Goal: Task Accomplishment & Management: Use online tool/utility

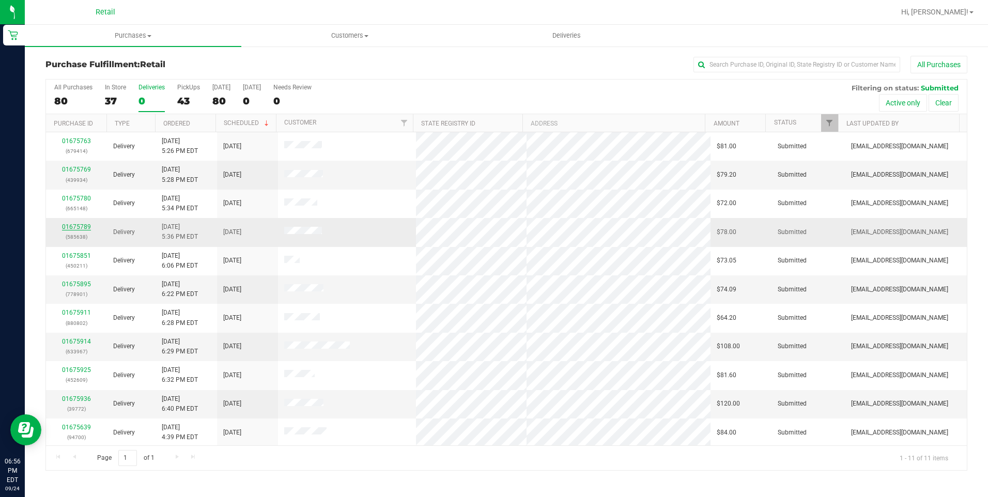
click at [79, 226] on link "01675789" at bounding box center [76, 226] width 29 height 7
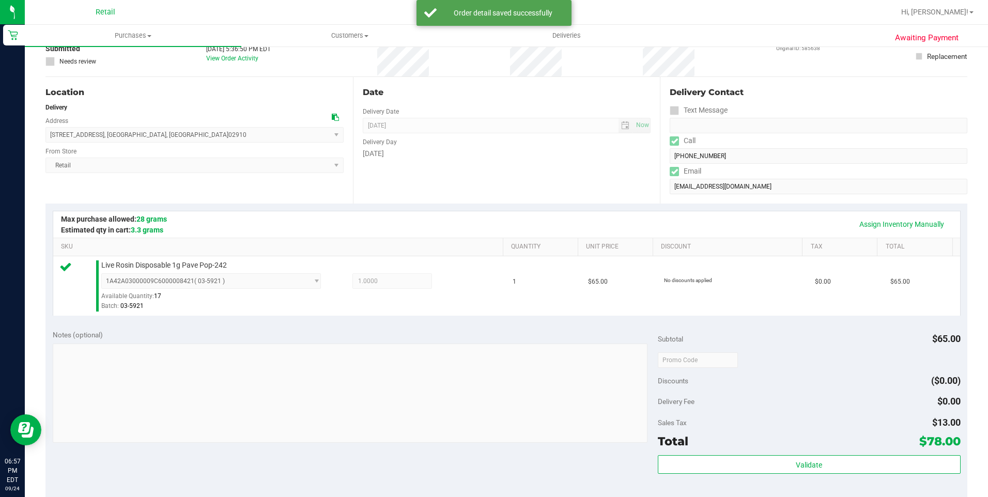
scroll to position [155, 0]
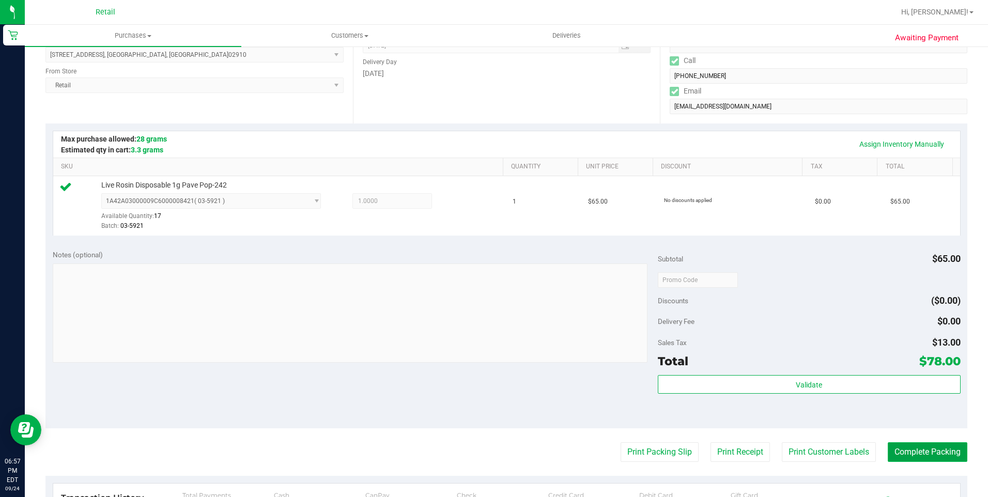
click at [921, 442] on button "Complete Packing" at bounding box center [927, 452] width 80 height 20
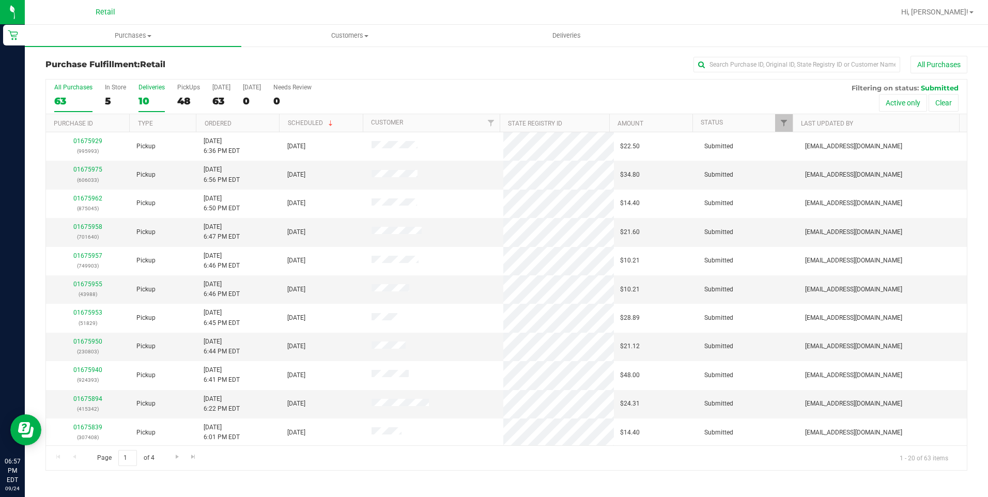
click at [148, 91] on label "Deliveries 10" at bounding box center [151, 98] width 26 height 28
click at [0, 0] on input "Deliveries 10" at bounding box center [0, 0] width 0 height 0
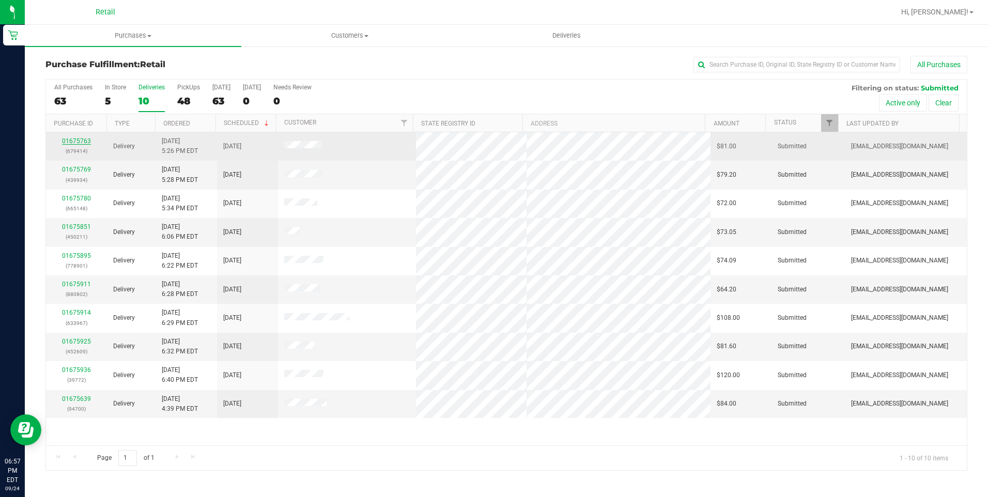
click at [86, 142] on link "01675763" at bounding box center [76, 140] width 29 height 7
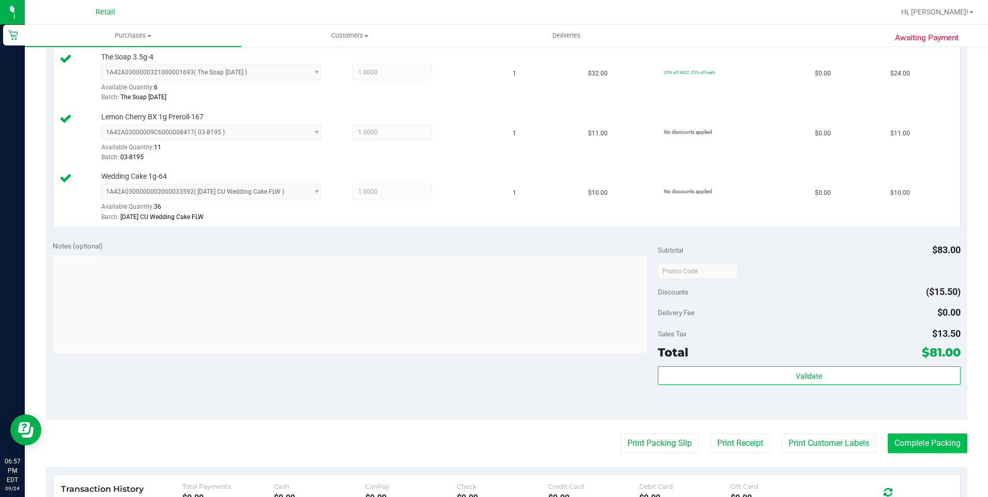
scroll to position [413, 0]
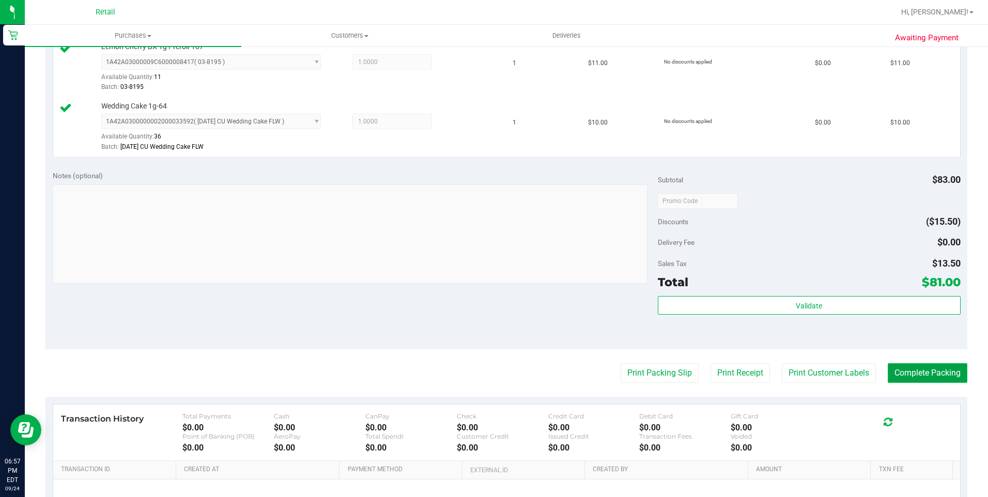
click at [901, 375] on button "Complete Packing" at bounding box center [927, 373] width 80 height 20
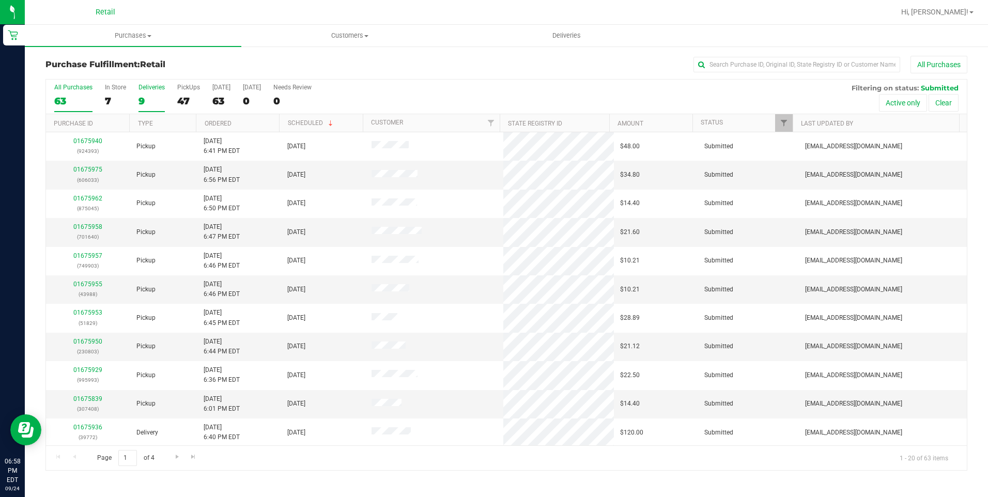
click at [144, 91] on label "Deliveries 9" at bounding box center [151, 98] width 26 height 28
click at [0, 0] on input "Deliveries 9" at bounding box center [0, 0] width 0 height 0
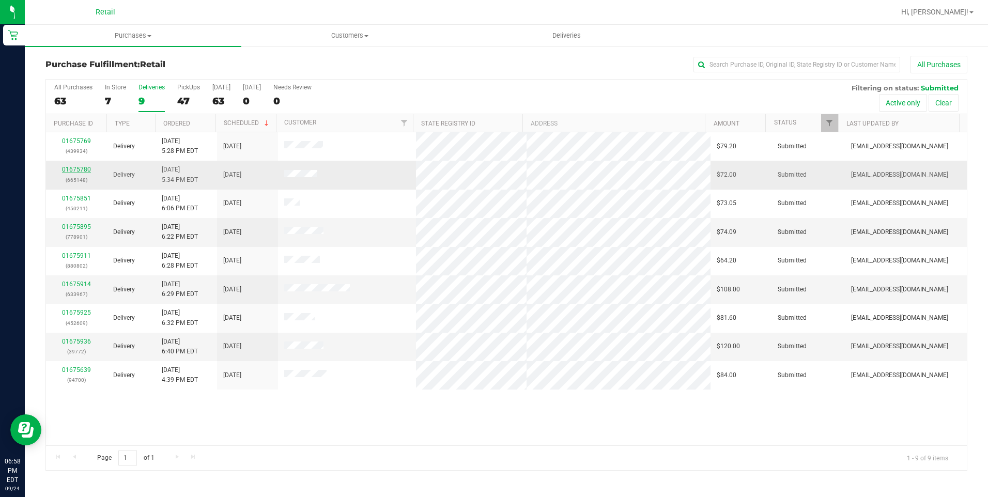
click at [78, 170] on link "01675780" at bounding box center [76, 169] width 29 height 7
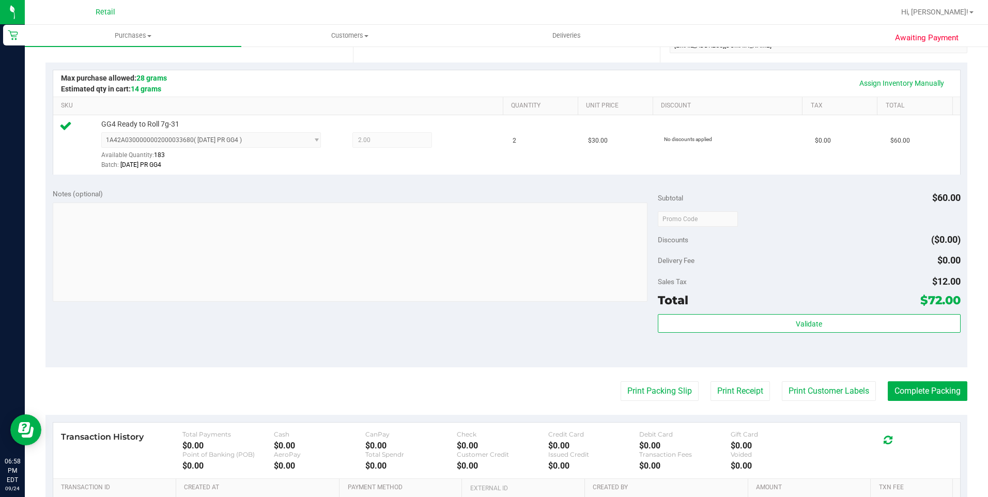
scroll to position [310, 0]
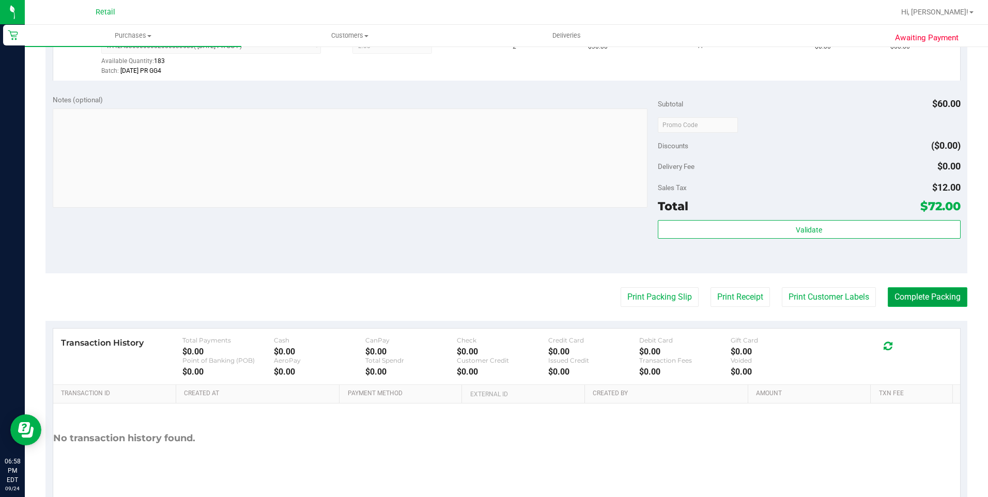
click at [920, 290] on button "Complete Packing" at bounding box center [927, 297] width 80 height 20
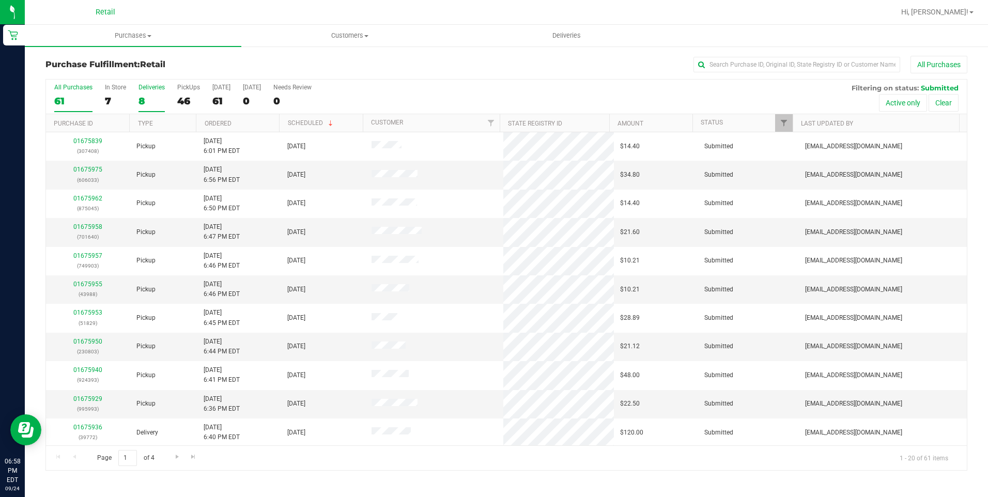
click at [152, 90] on div "Deliveries" at bounding box center [151, 87] width 26 height 7
click at [0, 0] on input "Deliveries 8" at bounding box center [0, 0] width 0 height 0
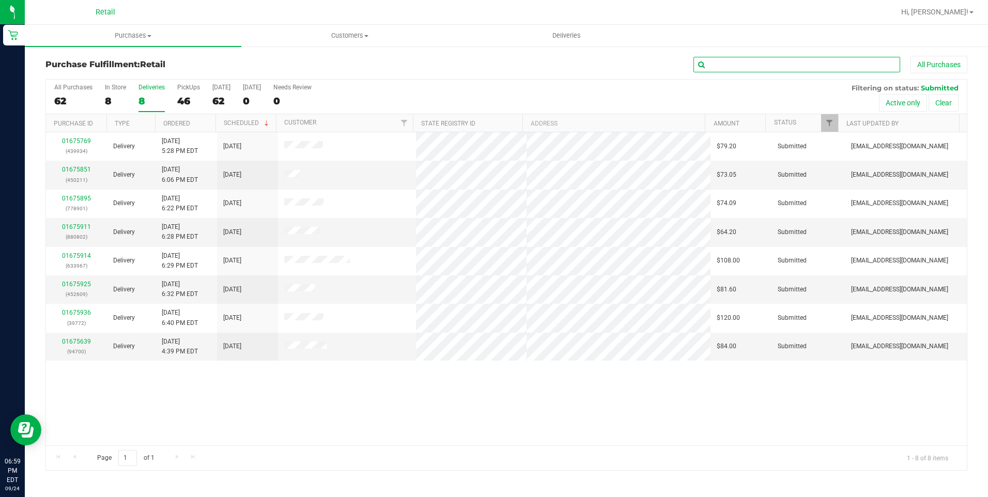
click at [753, 64] on input "text" at bounding box center [796, 64] width 207 height 15
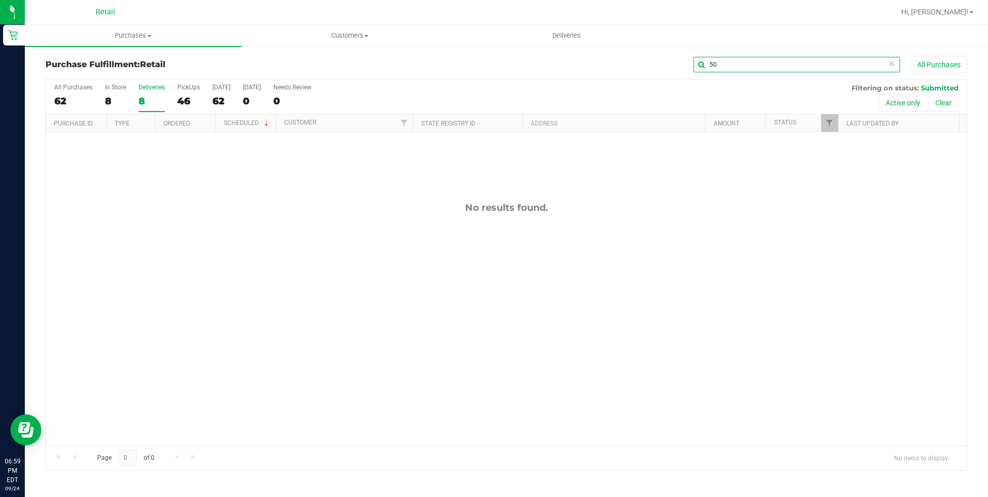
type input "5"
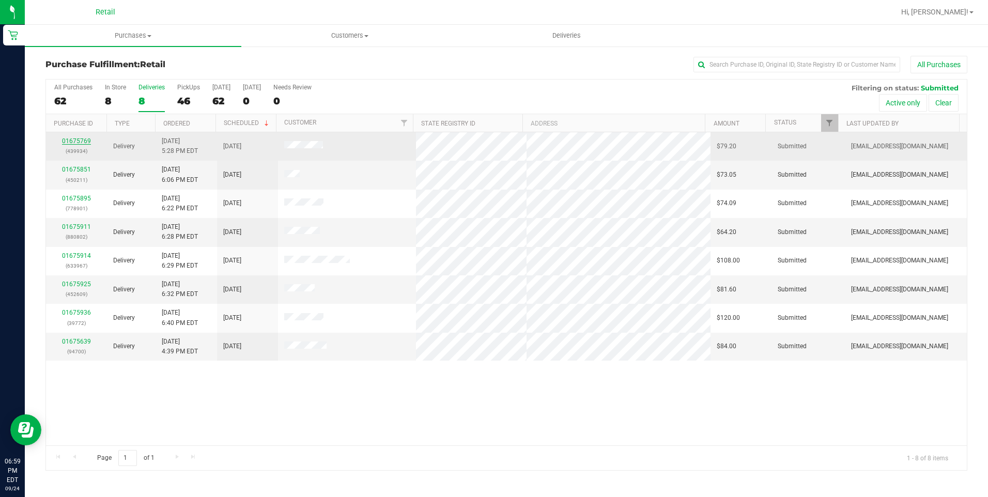
click at [76, 139] on link "01675769" at bounding box center [76, 140] width 29 height 7
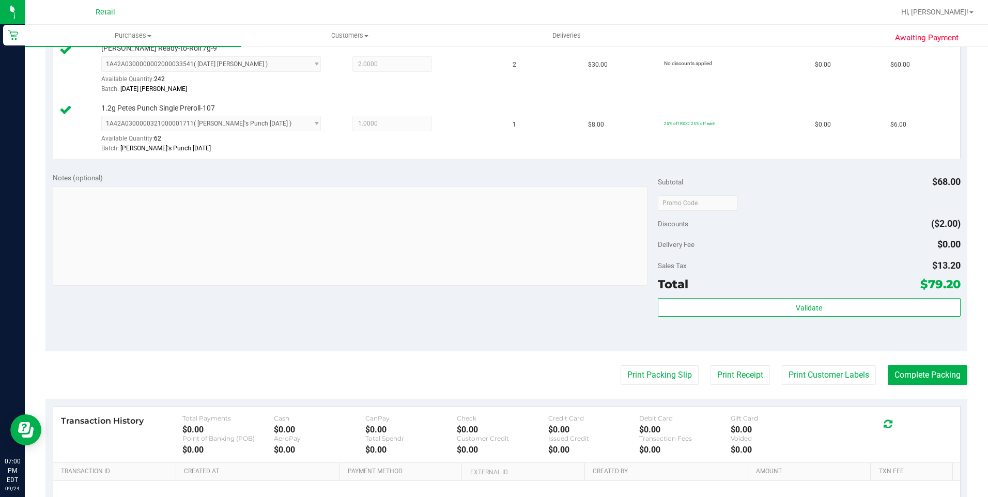
scroll to position [362, 0]
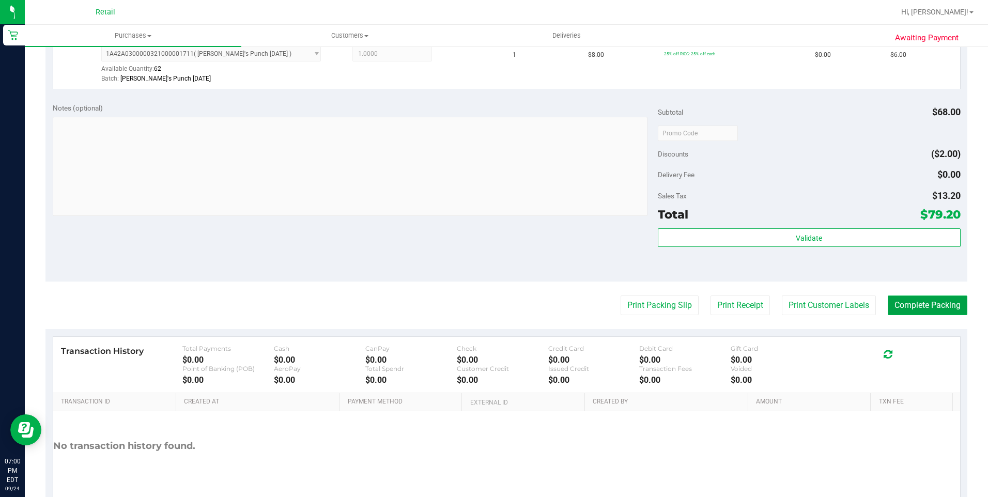
click at [896, 304] on button "Complete Packing" at bounding box center [927, 305] width 80 height 20
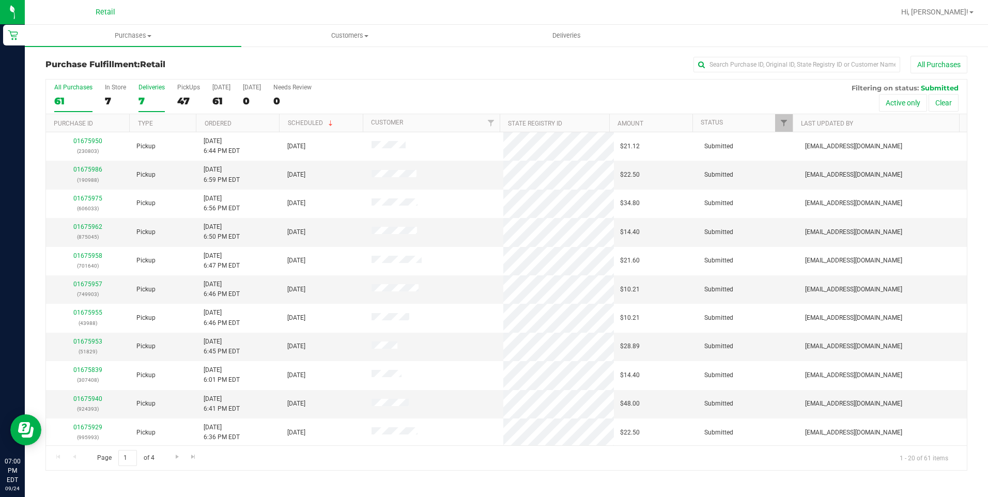
click at [159, 92] on label "Deliveries 7" at bounding box center [151, 98] width 26 height 28
click at [0, 0] on input "Deliveries 7" at bounding box center [0, 0] width 0 height 0
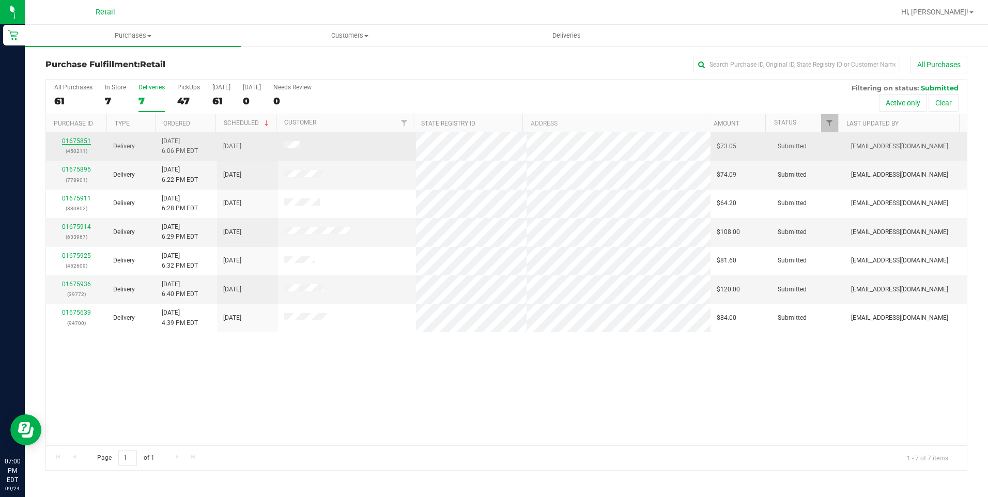
click at [88, 141] on link "01675851" at bounding box center [76, 140] width 29 height 7
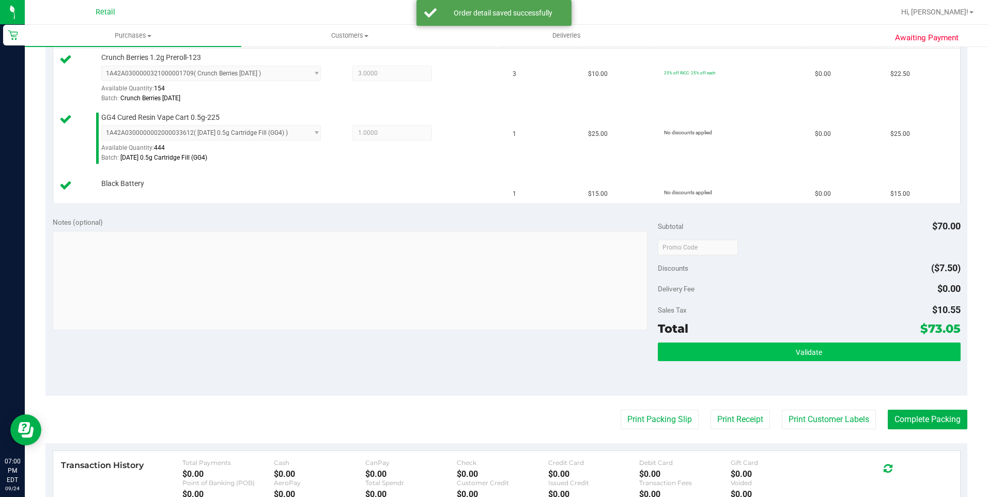
scroll to position [362, 0]
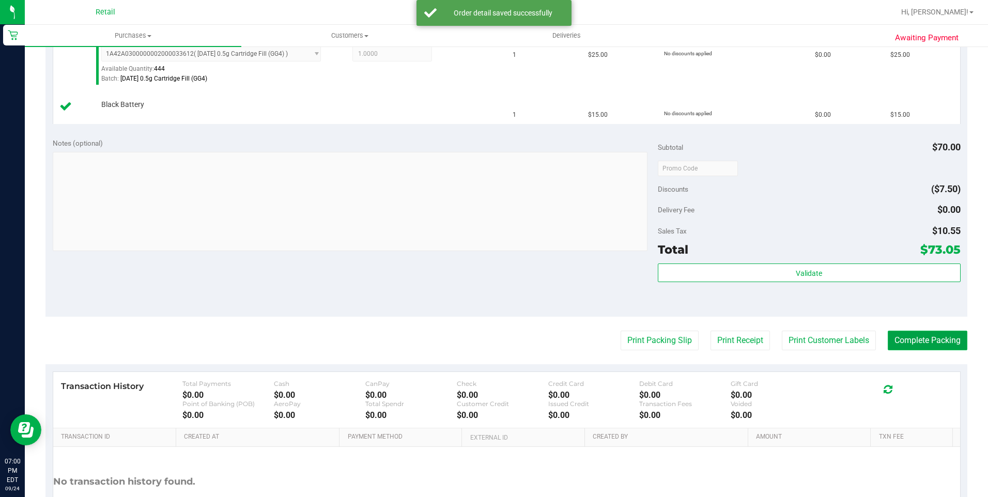
click at [933, 340] on button "Complete Packing" at bounding box center [927, 341] width 80 height 20
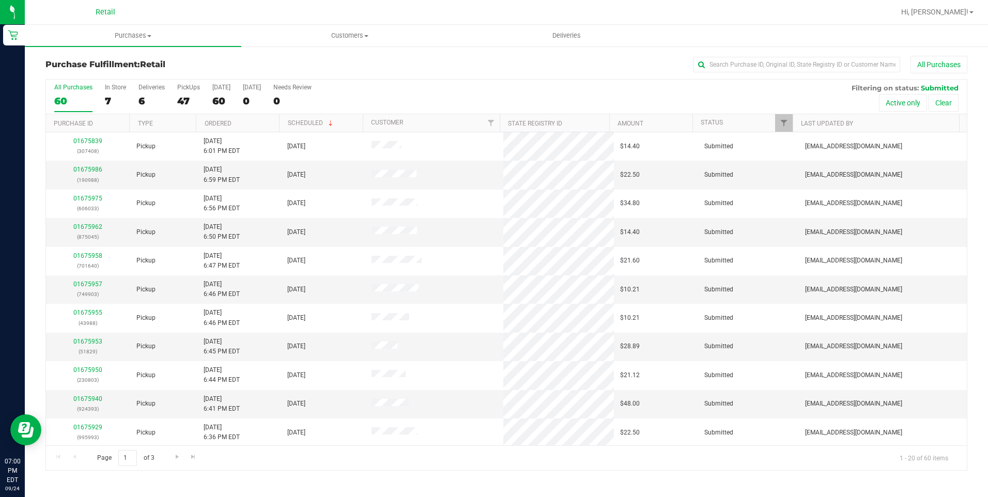
click at [137, 88] on div "All Purchases 60 In Store 7 Deliveries 6 PickUps 47 [DATE] 60 [DATE] 0 Needs Re…" at bounding box center [506, 97] width 920 height 35
click at [142, 91] on label "Deliveries 6" at bounding box center [151, 98] width 26 height 28
click at [0, 0] on input "Deliveries 6" at bounding box center [0, 0] width 0 height 0
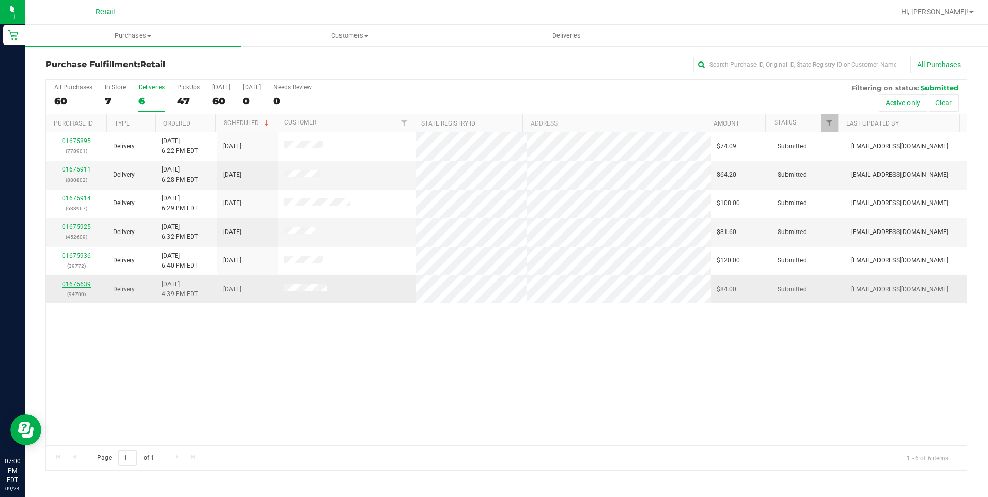
click at [80, 280] on link "01675639" at bounding box center [76, 283] width 29 height 7
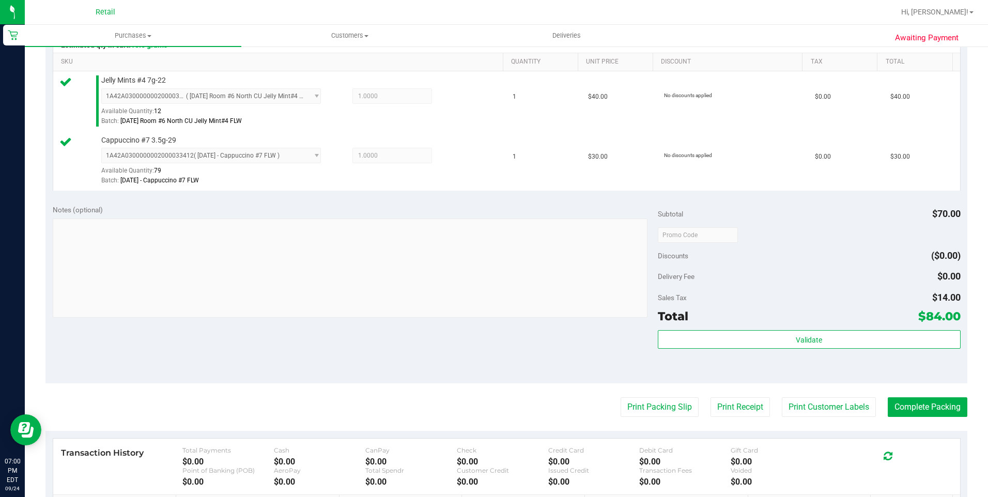
scroll to position [310, 0]
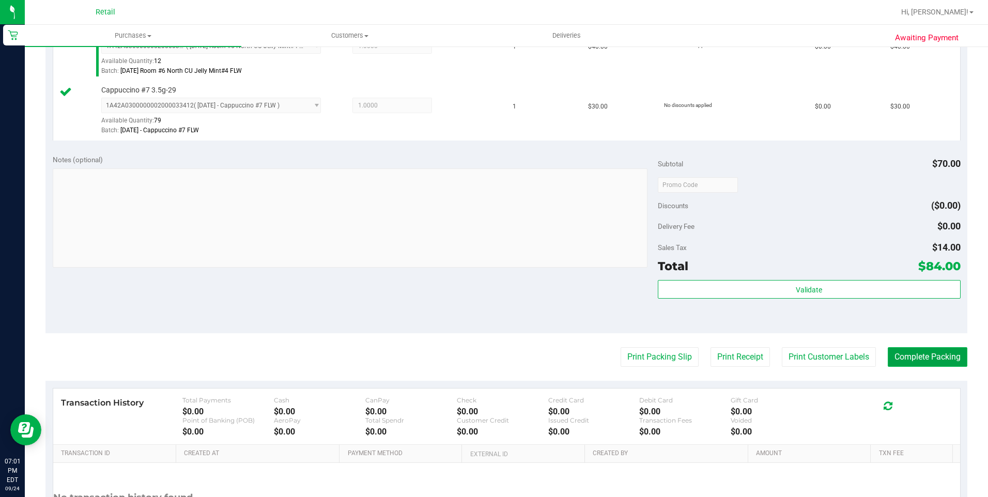
click at [914, 353] on button "Complete Packing" at bounding box center [927, 357] width 80 height 20
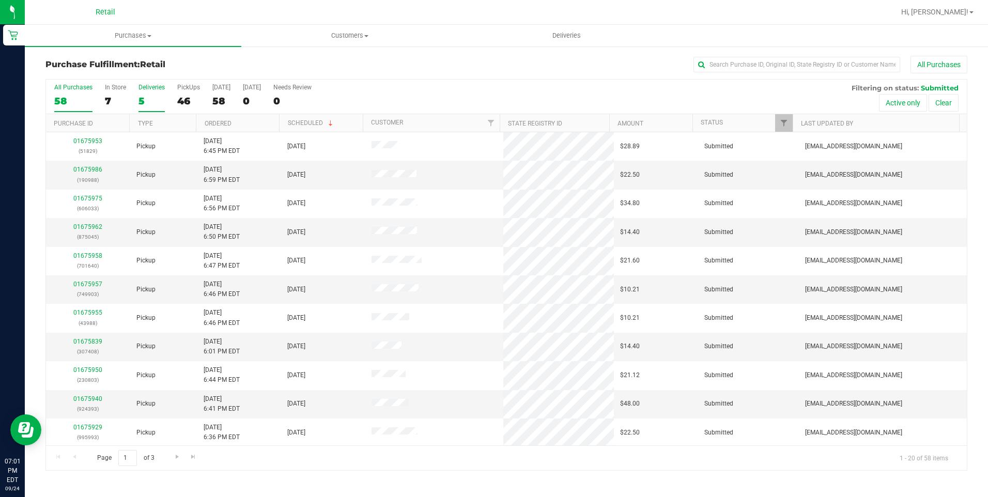
click at [159, 95] on div "5" at bounding box center [151, 101] width 26 height 12
click at [0, 0] on input "Deliveries 5" at bounding box center [0, 0] width 0 height 0
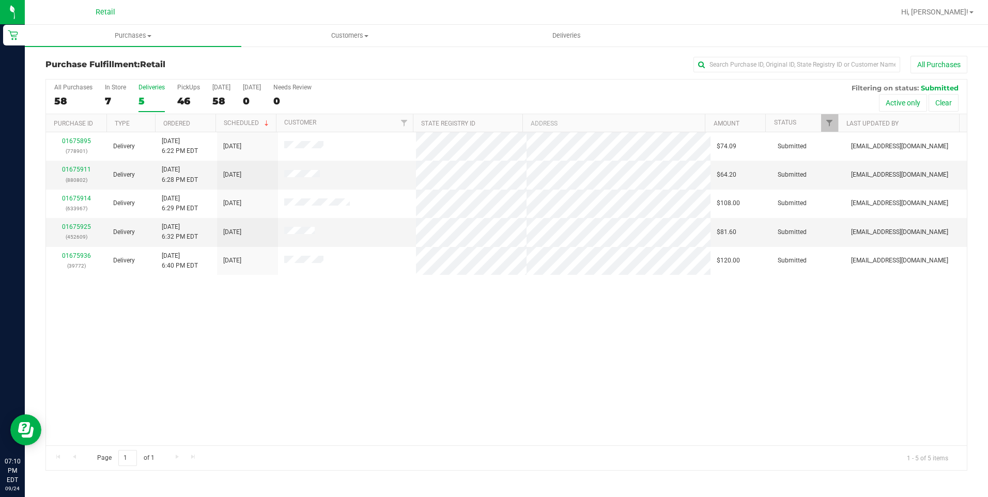
click at [355, 23] on nav "Retail Hi, [PERSON_NAME]!" at bounding box center [506, 12] width 963 height 25
click at [355, 31] on span "Customers" at bounding box center [349, 35] width 215 height 9
click at [283, 56] on li "All customers" at bounding box center [349, 62] width 216 height 12
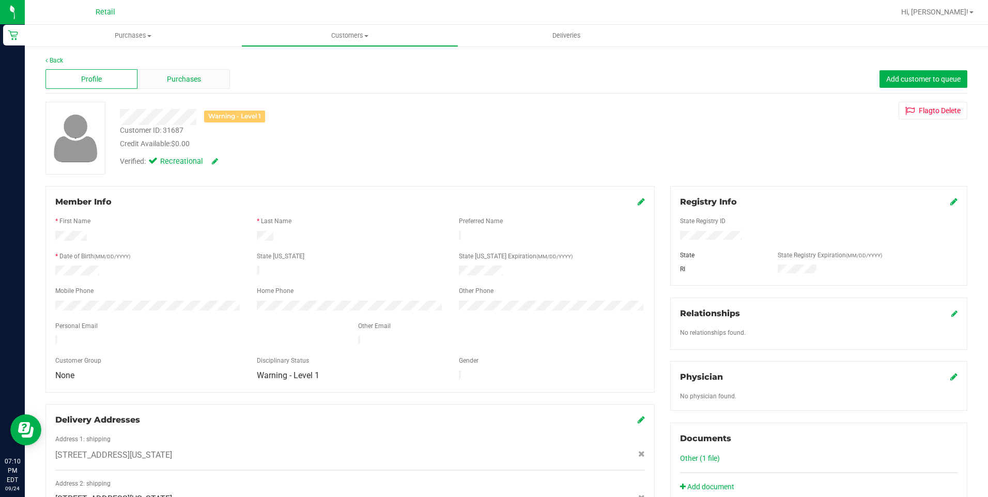
click at [178, 82] on span "Purchases" at bounding box center [184, 79] width 34 height 11
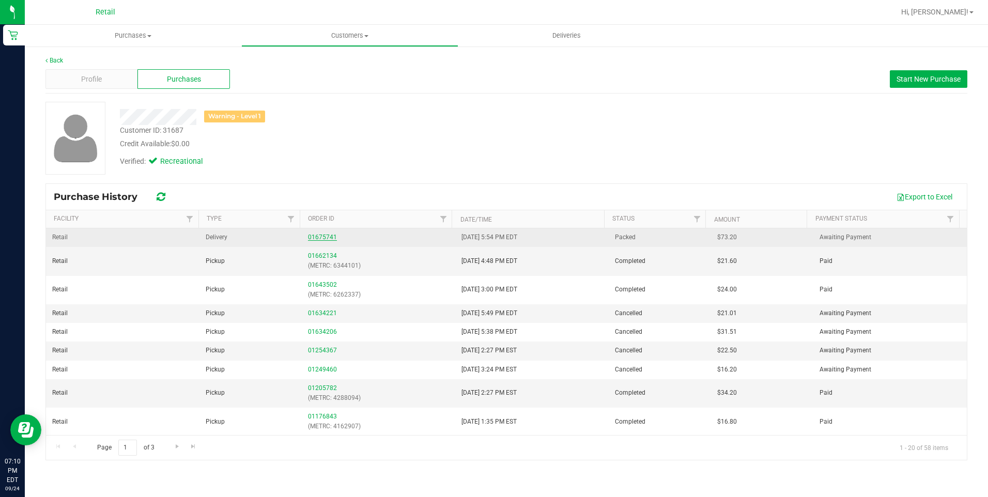
click at [317, 233] on link "01675741" at bounding box center [322, 236] width 29 height 7
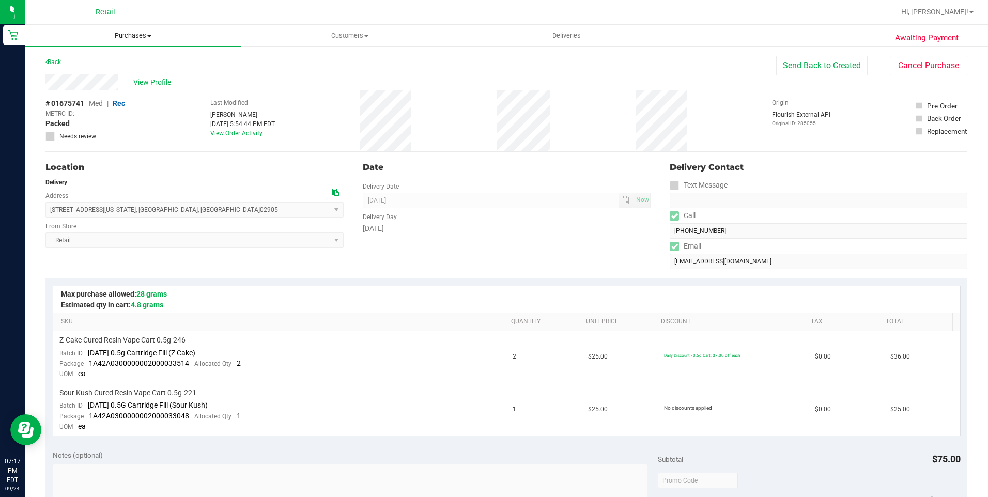
click at [119, 28] on uib-tab-heading "Purchases Summary of purchases Fulfillment All purchases" at bounding box center [133, 36] width 216 height 22
click at [90, 76] on li "Fulfillment" at bounding box center [133, 75] width 216 height 12
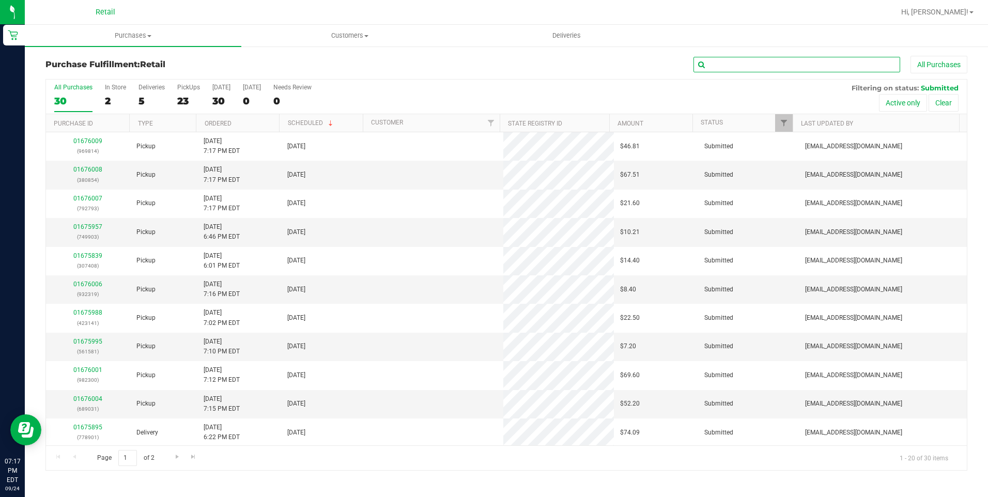
click at [777, 63] on input "text" at bounding box center [796, 64] width 207 height 15
type input "633967"
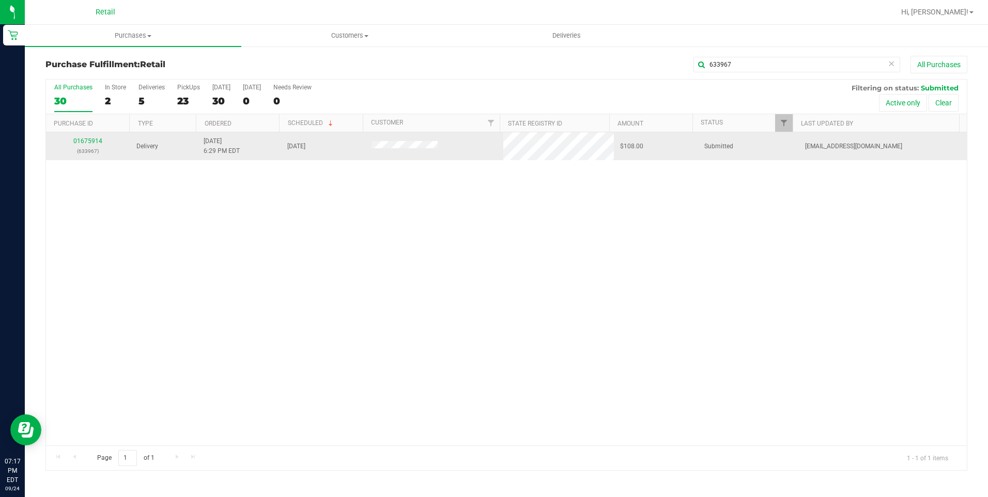
click at [99, 135] on td "01675914 (633967)" at bounding box center [88, 146] width 84 height 28
click at [93, 137] on link "01675914" at bounding box center [87, 140] width 29 height 7
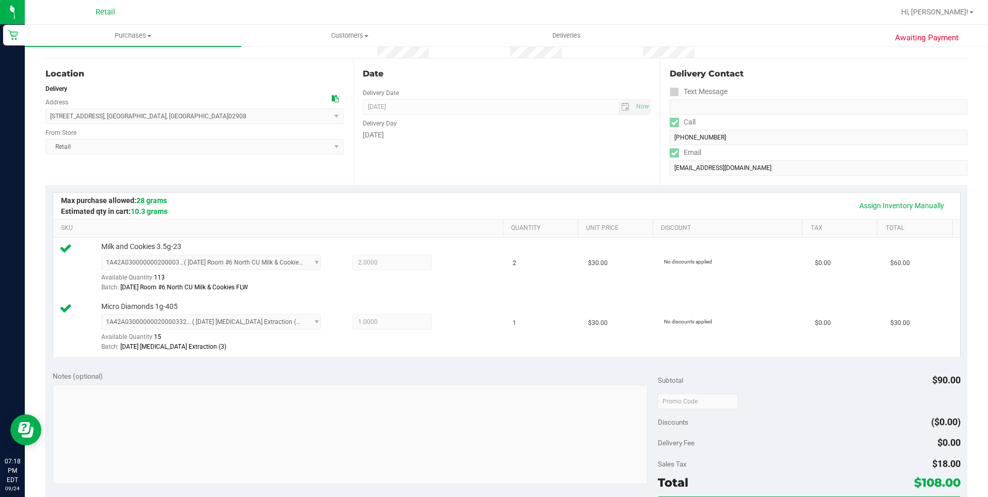
scroll to position [207, 0]
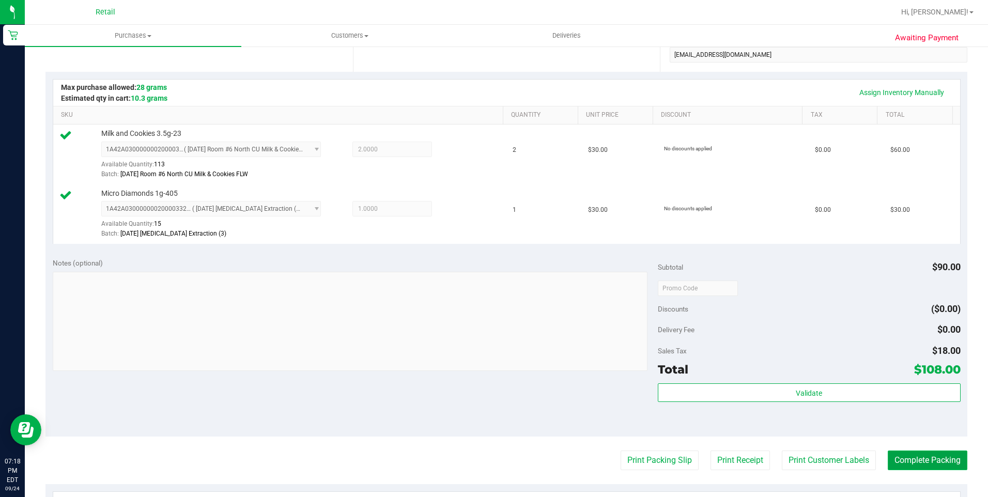
click at [893, 458] on button "Complete Packing" at bounding box center [927, 460] width 80 height 20
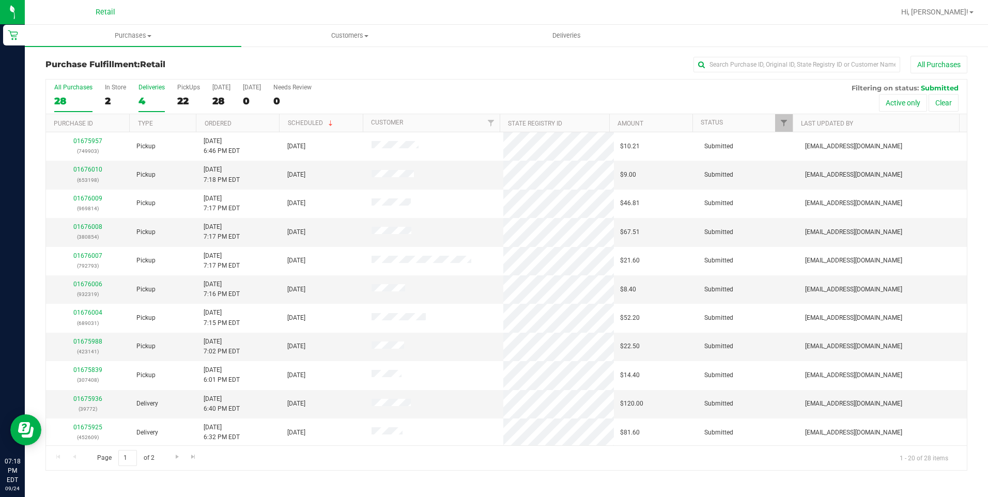
click at [142, 87] on div "Deliveries" at bounding box center [151, 87] width 26 height 7
click at [0, 0] on input "Deliveries 4" at bounding box center [0, 0] width 0 height 0
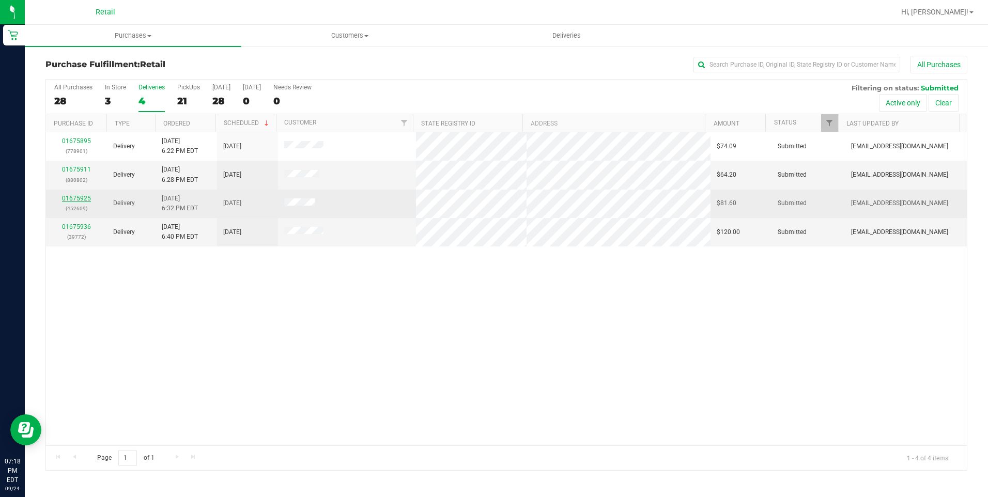
click at [82, 196] on link "01675925" at bounding box center [76, 198] width 29 height 7
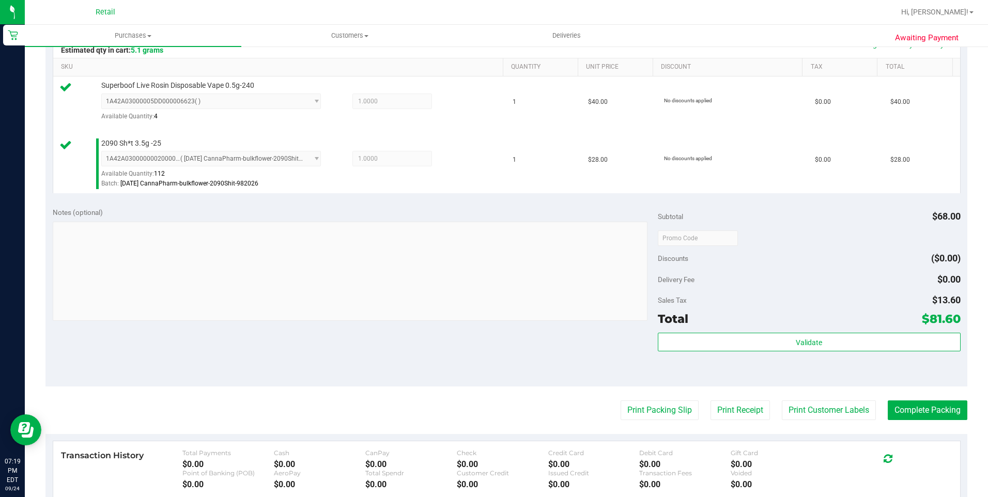
scroll to position [310, 0]
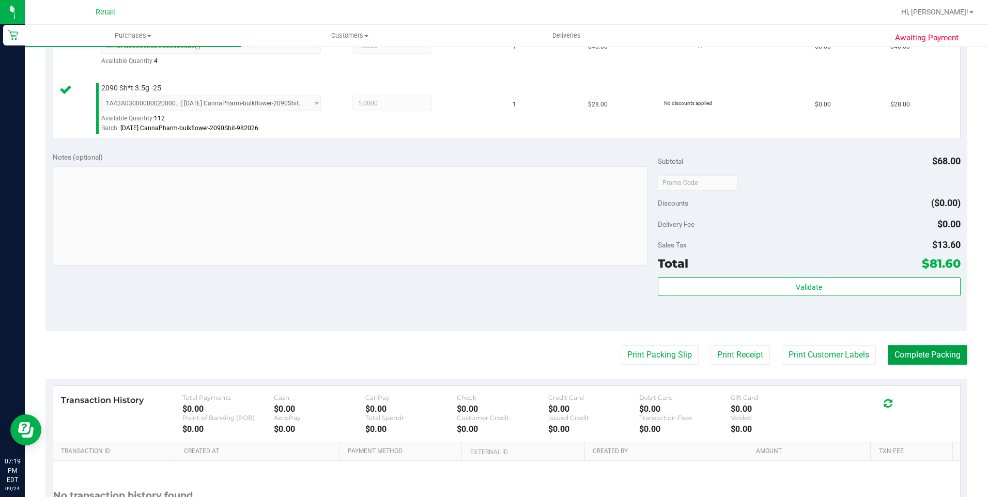
click at [912, 363] on button "Complete Packing" at bounding box center [927, 355] width 80 height 20
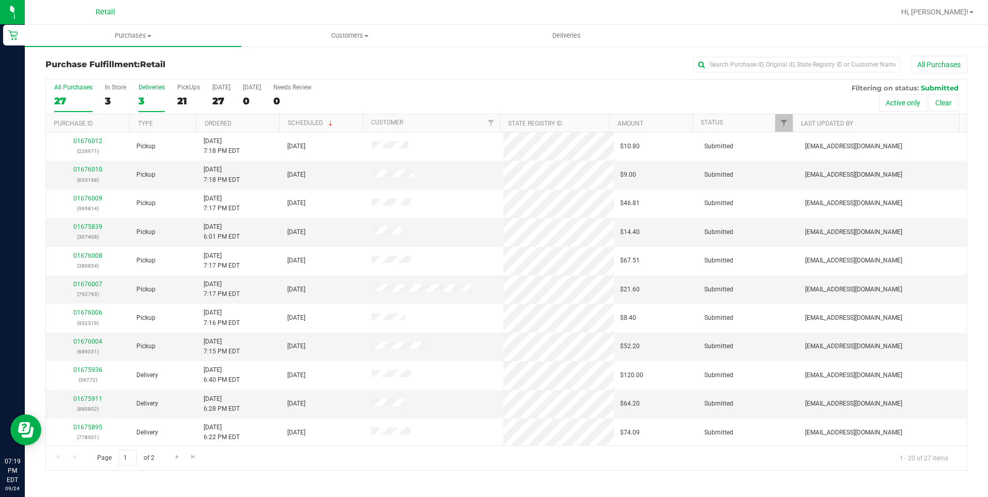
click at [138, 89] on div "Deliveries" at bounding box center [151, 87] width 26 height 7
click at [0, 0] on input "Deliveries 3" at bounding box center [0, 0] width 0 height 0
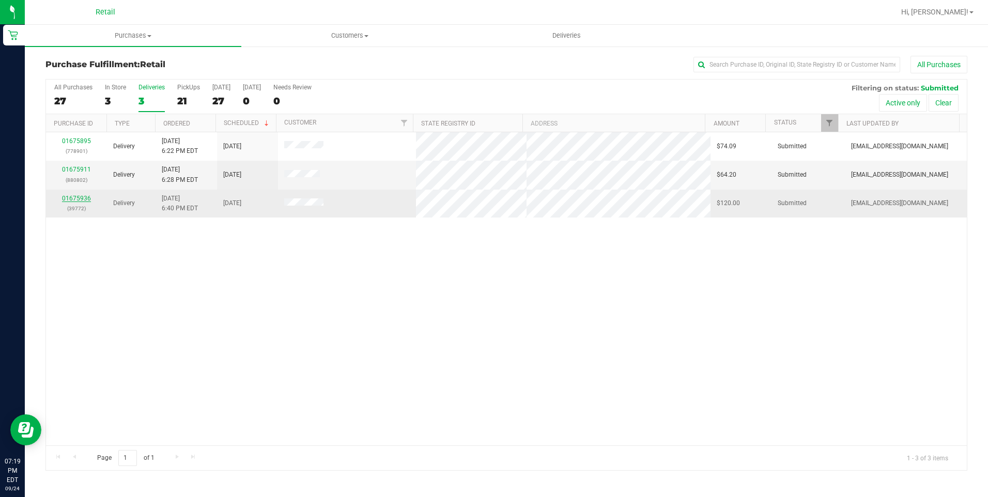
click at [81, 198] on link "01675936" at bounding box center [76, 198] width 29 height 7
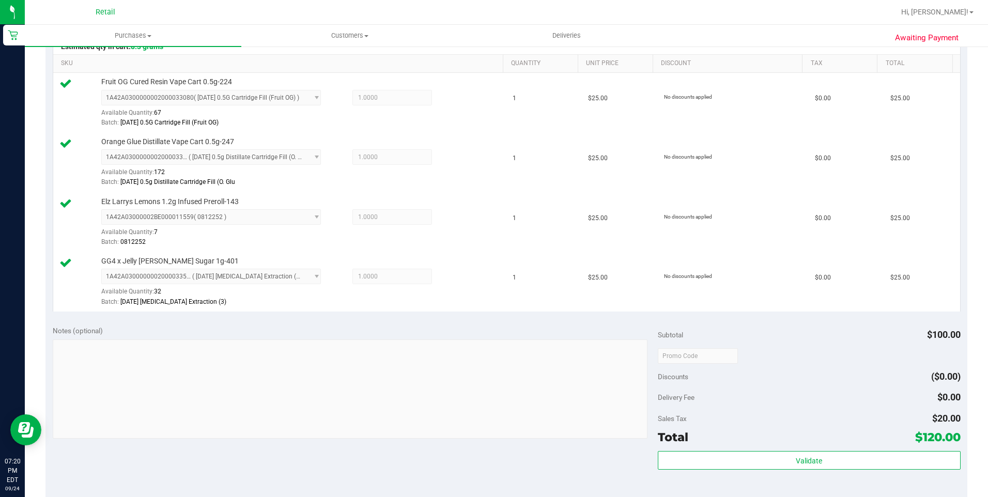
scroll to position [413, 0]
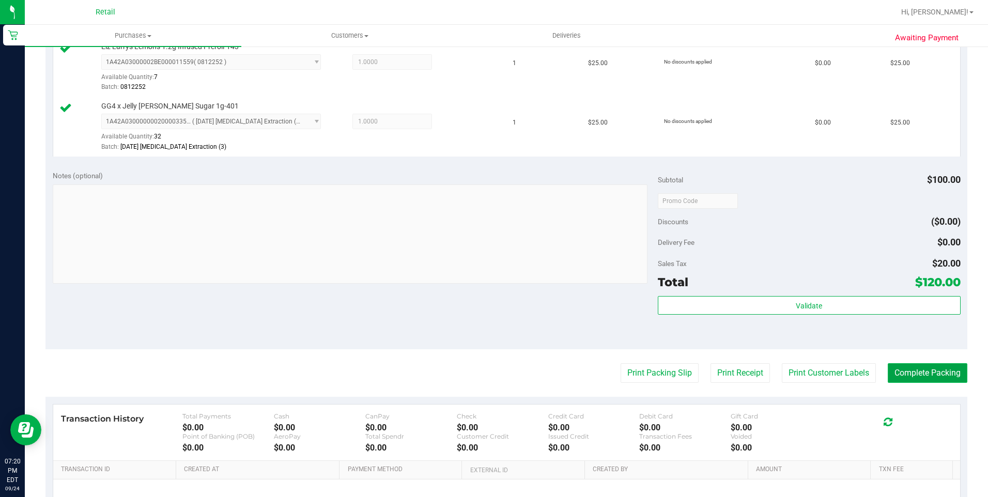
click at [909, 371] on button "Complete Packing" at bounding box center [927, 373] width 80 height 20
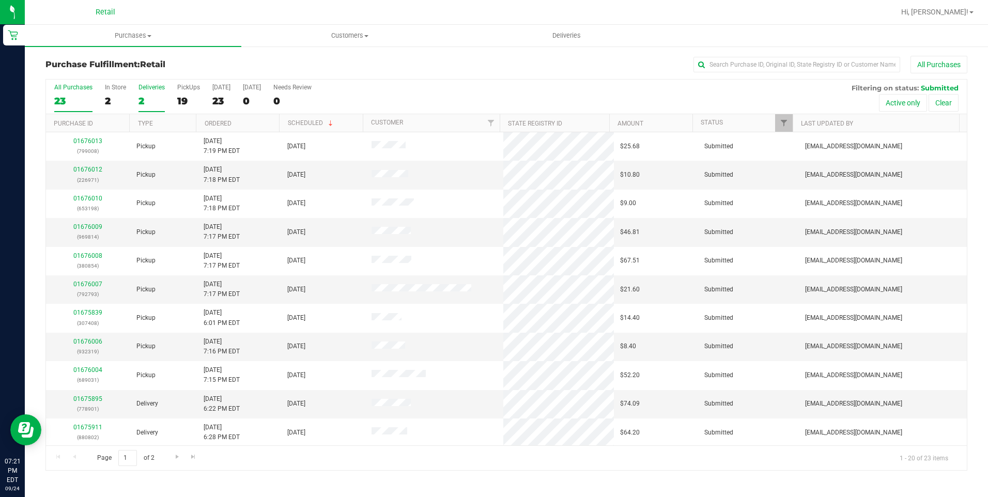
click at [139, 101] on div "2" at bounding box center [151, 101] width 26 height 12
click at [0, 0] on input "Deliveries 2" at bounding box center [0, 0] width 0 height 0
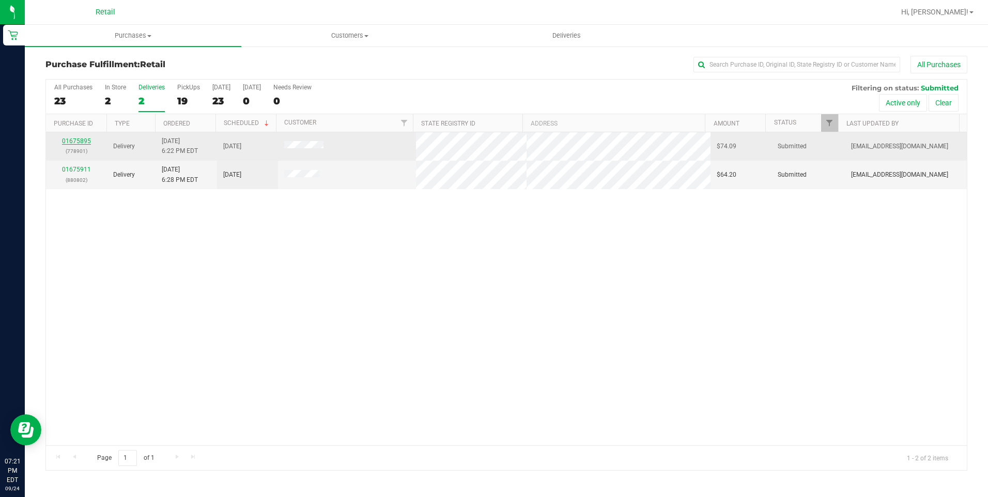
click at [79, 140] on link "01675895" at bounding box center [76, 140] width 29 height 7
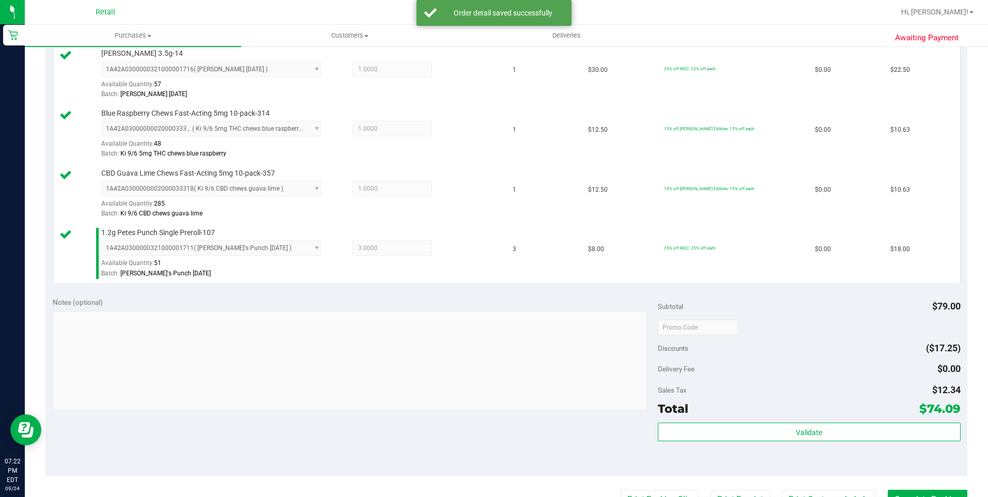
scroll to position [362, 0]
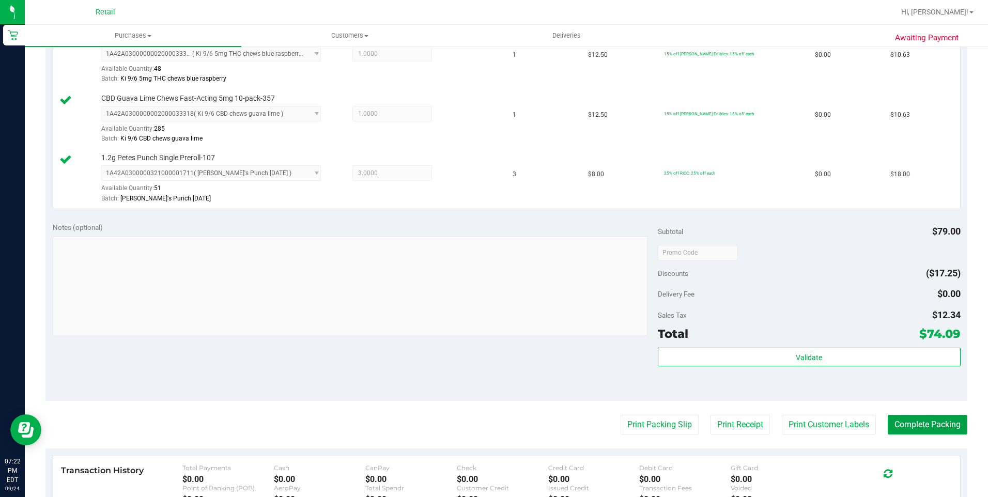
click at [912, 426] on button "Complete Packing" at bounding box center [927, 425] width 80 height 20
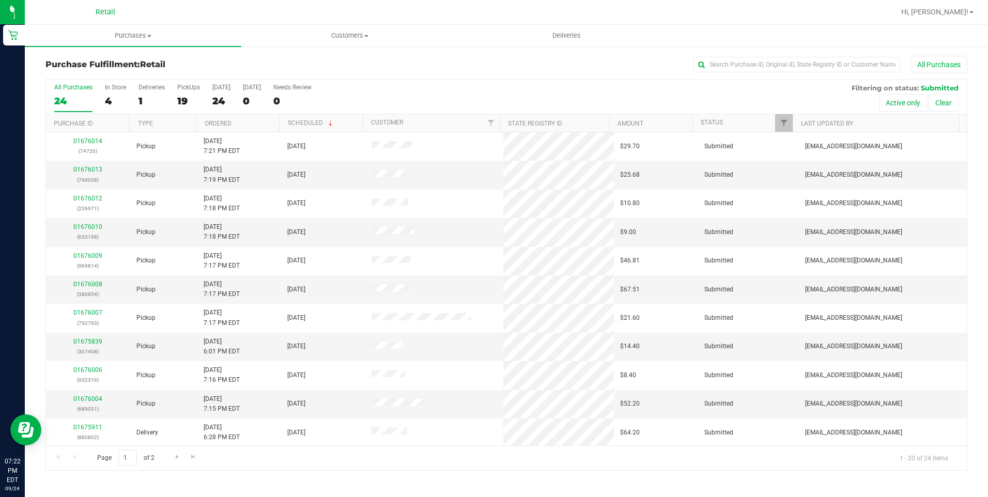
click at [127, 99] on div "All Purchases 24 In Store 4 Deliveries 1 PickUps 19 [DATE] 24 [DATE] 0 Needs Re…" at bounding box center [506, 97] width 920 height 35
click at [150, 95] on div "1" at bounding box center [151, 101] width 26 height 12
click at [0, 0] on input "Deliveries 1" at bounding box center [0, 0] width 0 height 0
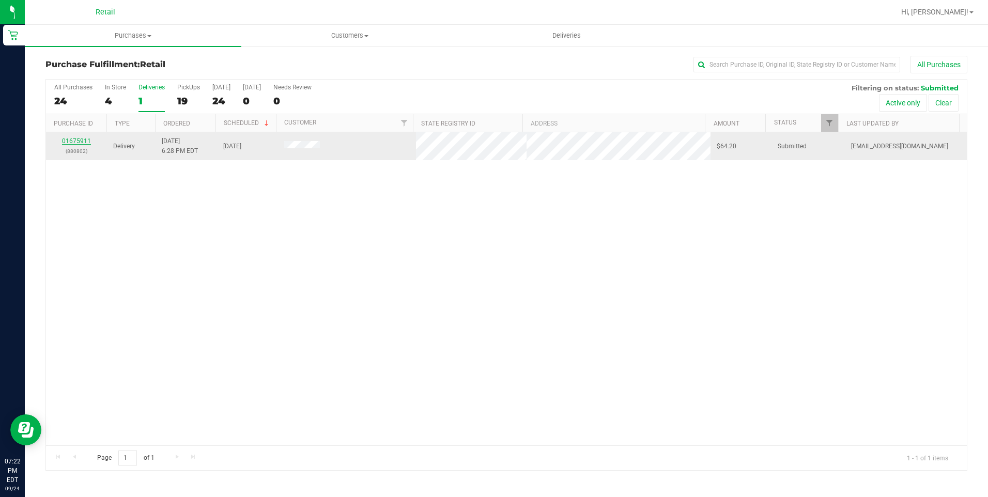
click at [77, 138] on link "01675911" at bounding box center [76, 140] width 29 height 7
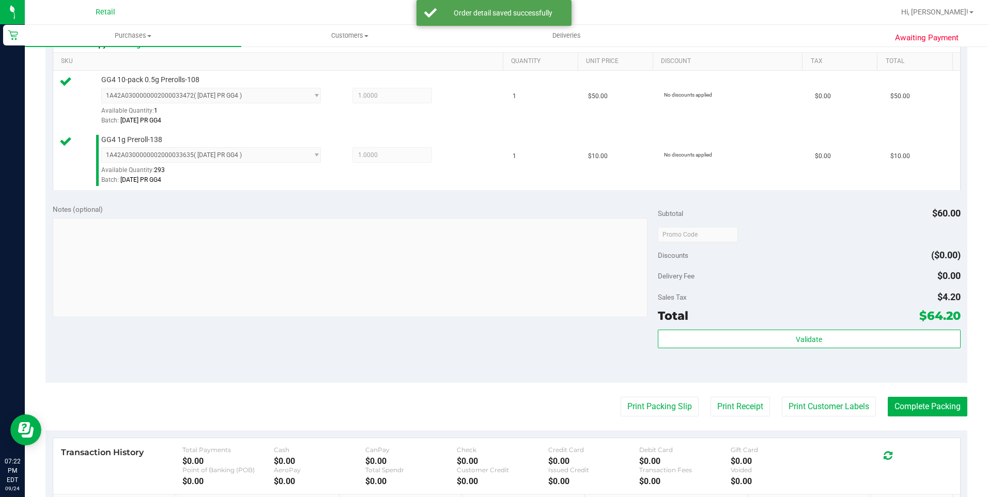
scroll to position [310, 0]
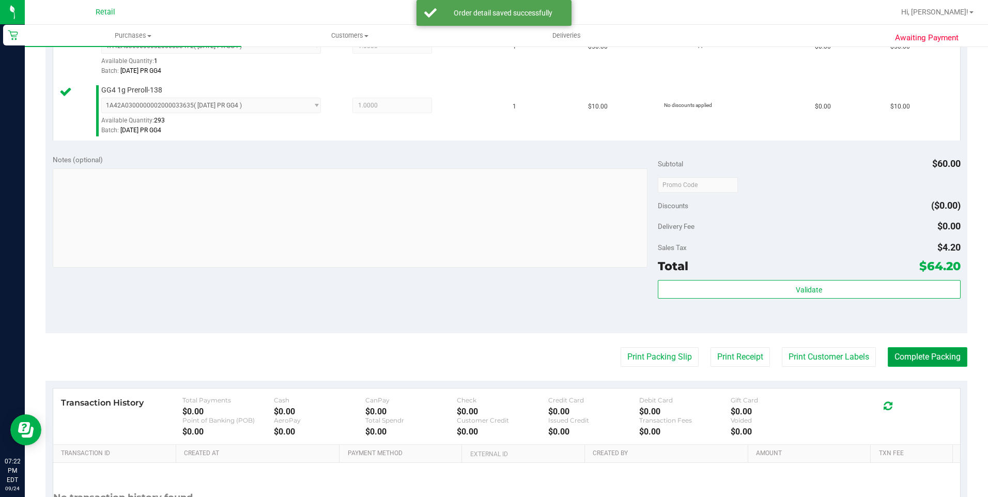
click at [894, 358] on button "Complete Packing" at bounding box center [927, 357] width 80 height 20
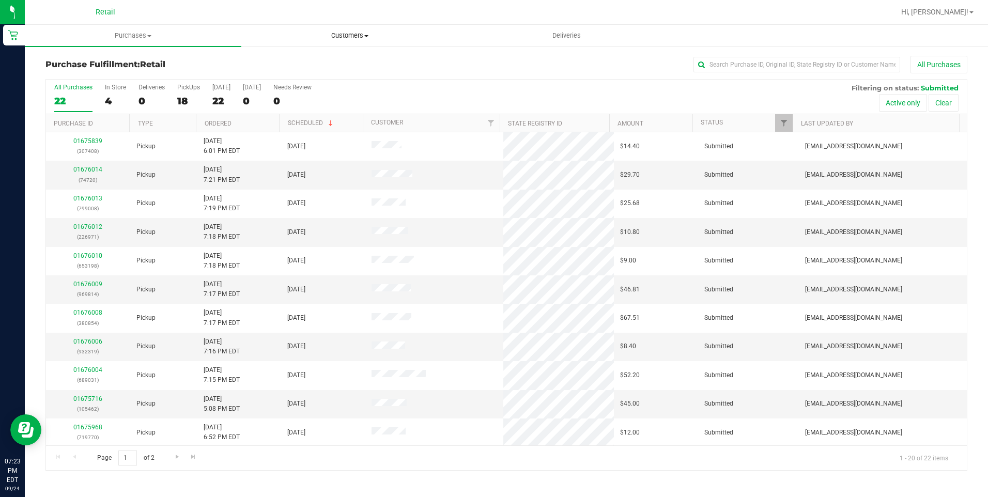
click at [339, 37] on span "Customers" at bounding box center [349, 35] width 215 height 9
click at [262, 61] on span "All customers" at bounding box center [278, 62] width 74 height 9
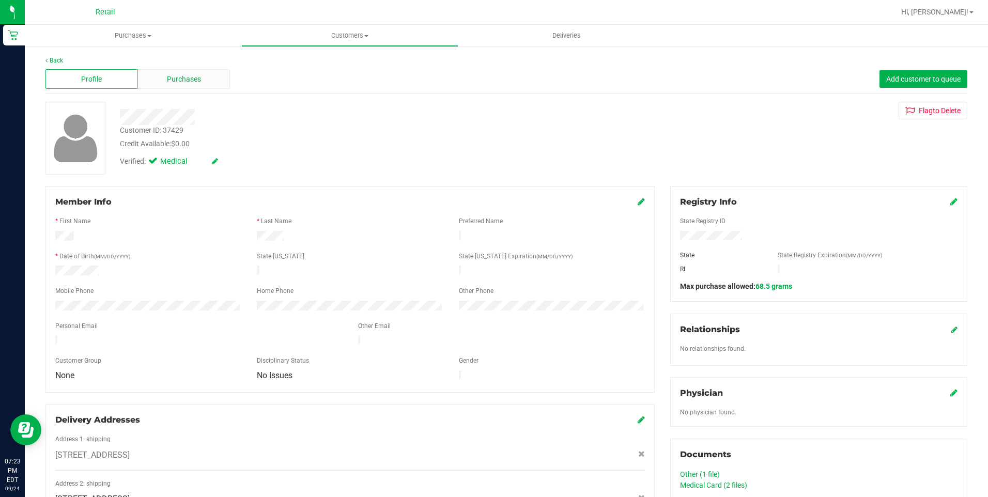
click at [201, 73] on div "Purchases" at bounding box center [183, 79] width 92 height 20
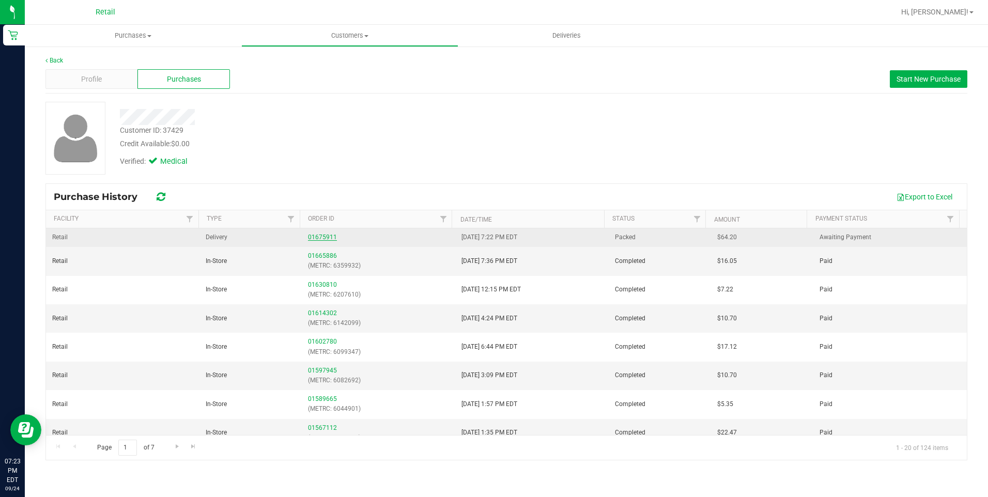
click at [323, 237] on link "01675911" at bounding box center [322, 236] width 29 height 7
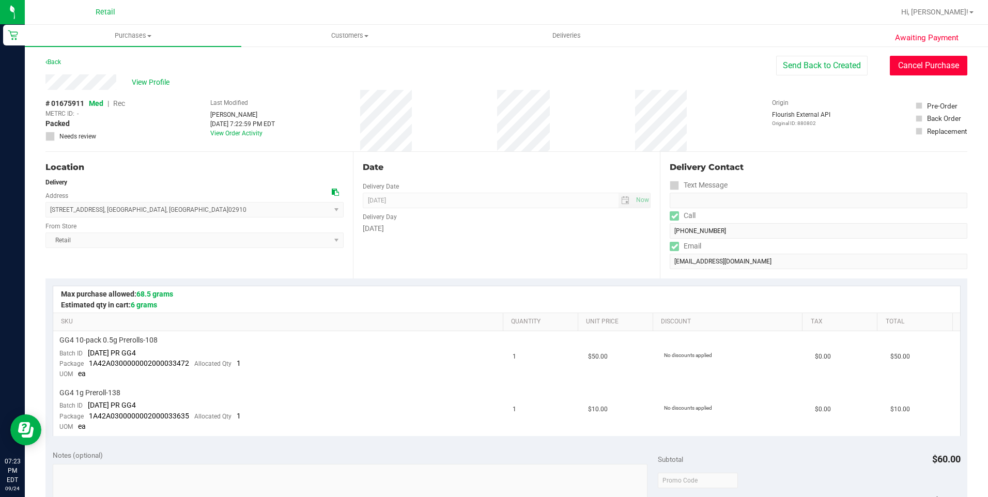
click at [894, 69] on button "Cancel Purchase" at bounding box center [928, 66] width 77 height 20
drag, startPoint x: 357, startPoint y: 34, endPoint x: 340, endPoint y: 71, distance: 40.4
click at [357, 34] on span "Customers" at bounding box center [349, 35] width 215 height 9
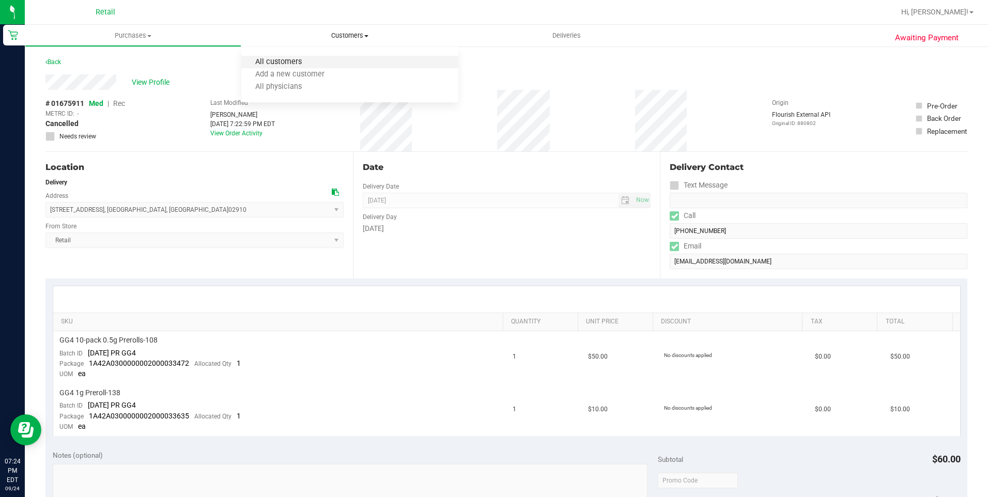
click at [301, 59] on span "All customers" at bounding box center [278, 62] width 74 height 9
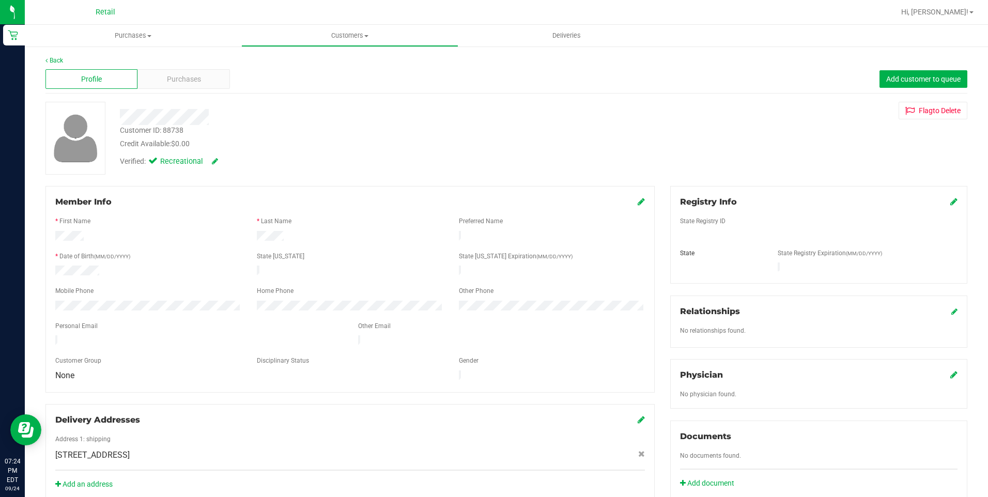
click at [149, 62] on div "Back" at bounding box center [506, 60] width 922 height 9
click at [175, 80] on span "Purchases" at bounding box center [184, 79] width 34 height 11
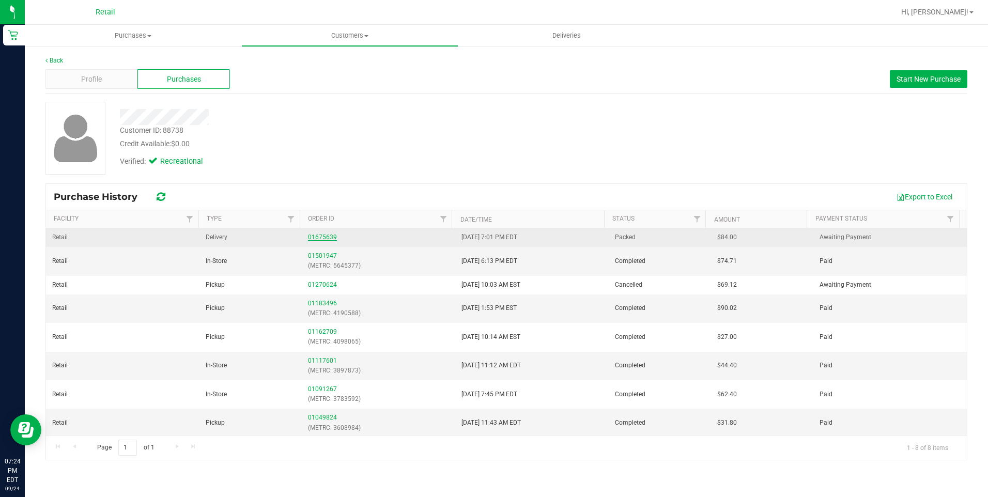
click at [320, 237] on link "01675639" at bounding box center [322, 236] width 29 height 7
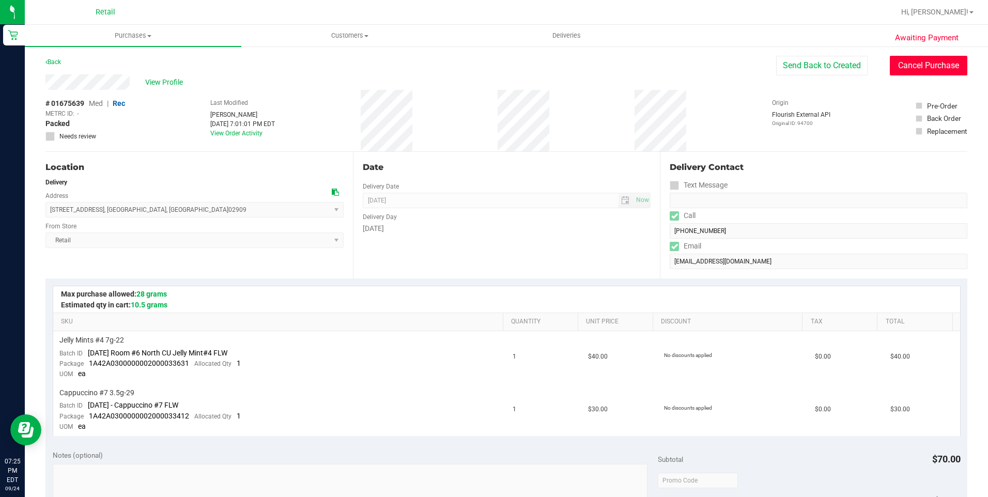
click at [903, 67] on button "Cancel Purchase" at bounding box center [928, 66] width 77 height 20
click at [925, 72] on button "Cancel Purchase" at bounding box center [928, 66] width 77 height 20
click at [417, 86] on div "View Profile" at bounding box center [506, 81] width 922 height 15
click at [565, 39] on span "Deliveries" at bounding box center [566, 35] width 56 height 9
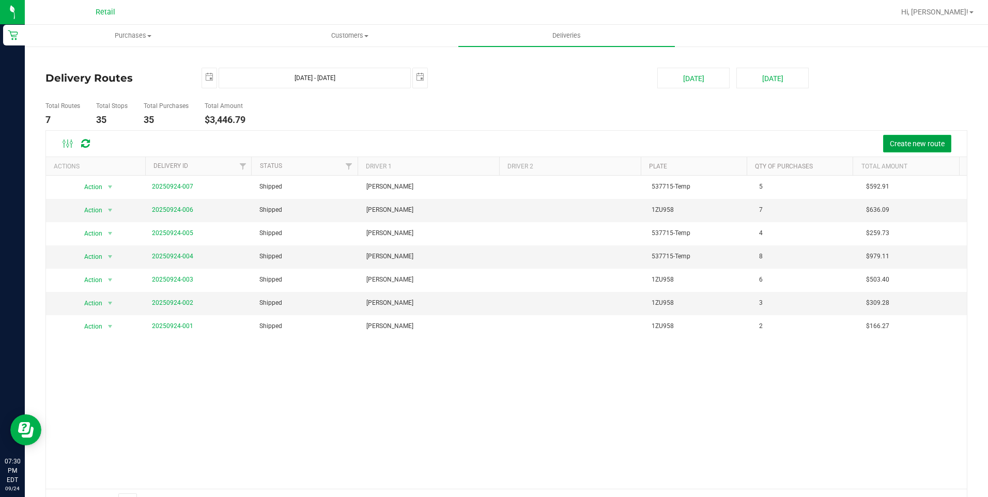
click at [914, 142] on span "Create new route" at bounding box center [917, 143] width 55 height 8
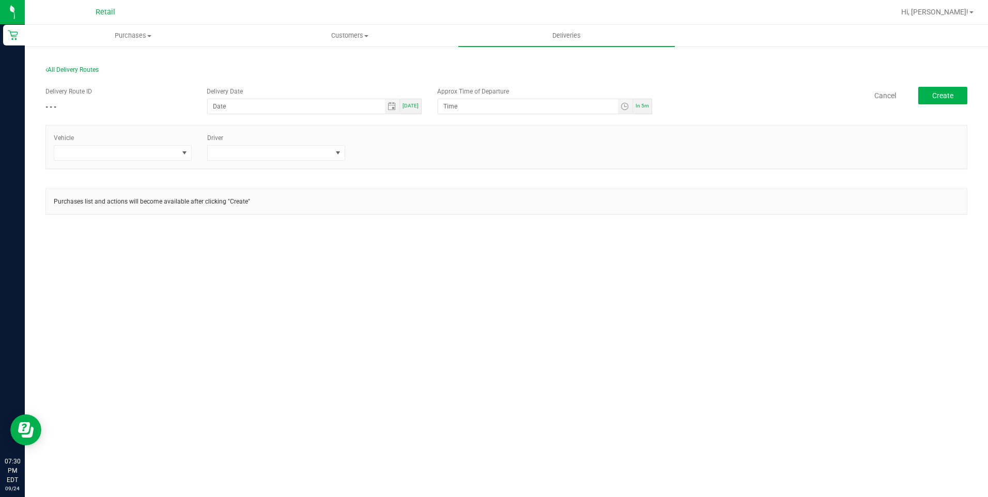
click at [420, 108] on div "Delivery Date [DATE]" at bounding box center [314, 100] width 230 height 27
click at [419, 108] on div "[DATE]" at bounding box center [411, 106] width 22 height 15
type input "[DATE]"
click at [632, 107] on span "Toggle time list" at bounding box center [625, 106] width 15 height 14
click at [648, 106] on span "In 5m" at bounding box center [641, 106] width 13 height 6
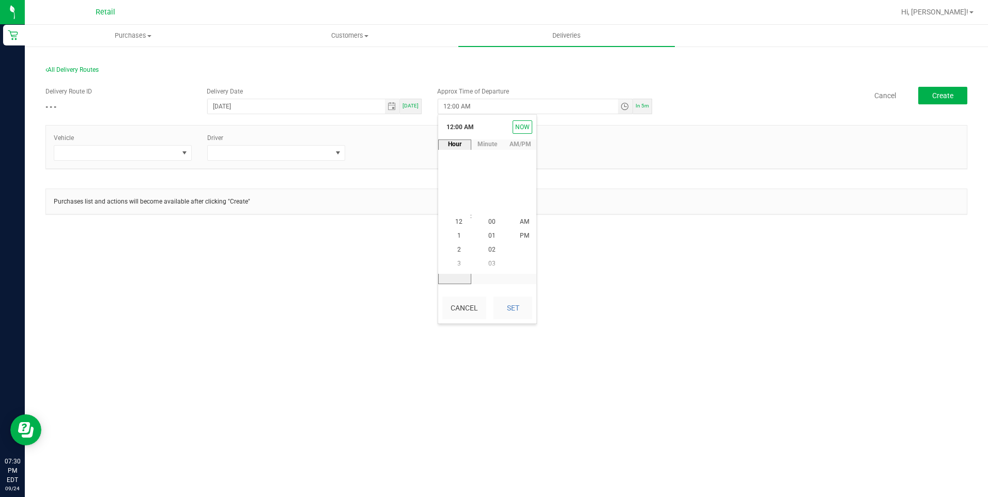
type input "7:35 PM"
click at [183, 148] on span at bounding box center [184, 153] width 13 height 14
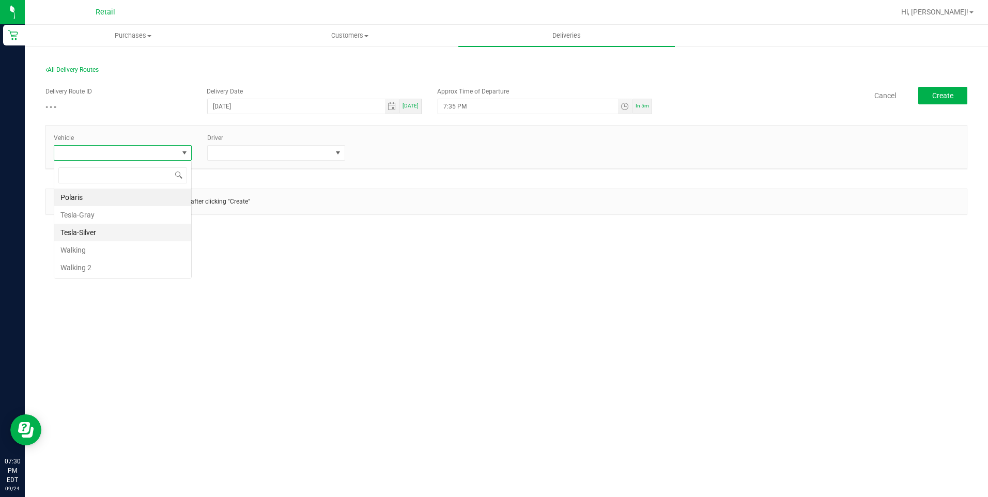
scroll to position [15, 138]
click at [95, 216] on li "Tesla-Gray" at bounding box center [122, 215] width 137 height 18
click at [282, 155] on span at bounding box center [270, 153] width 124 height 14
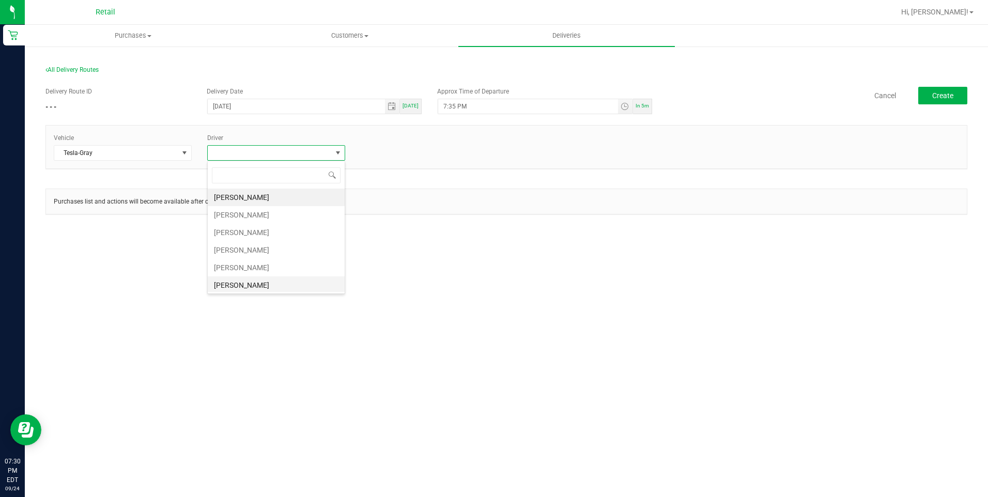
click at [257, 285] on li "[PERSON_NAME]" at bounding box center [276, 285] width 137 height 18
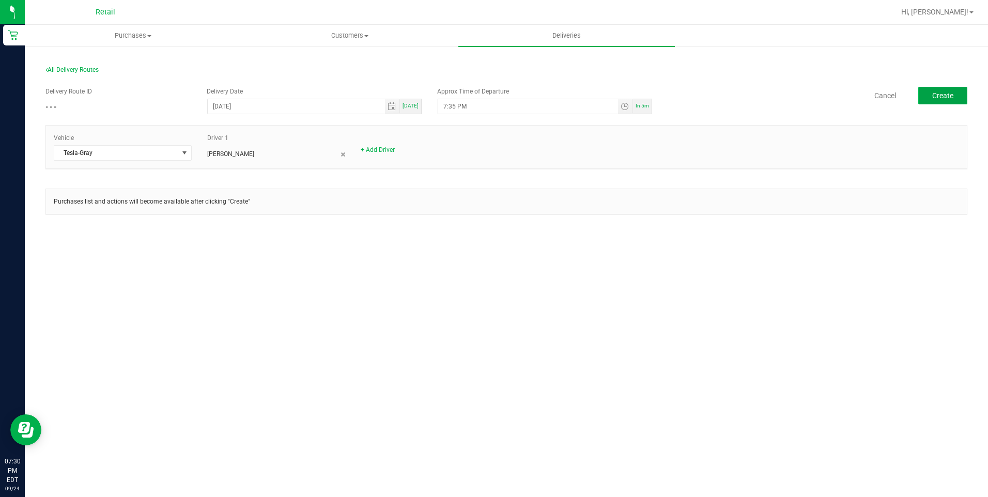
click at [953, 101] on button "Create" at bounding box center [942, 96] width 49 height 18
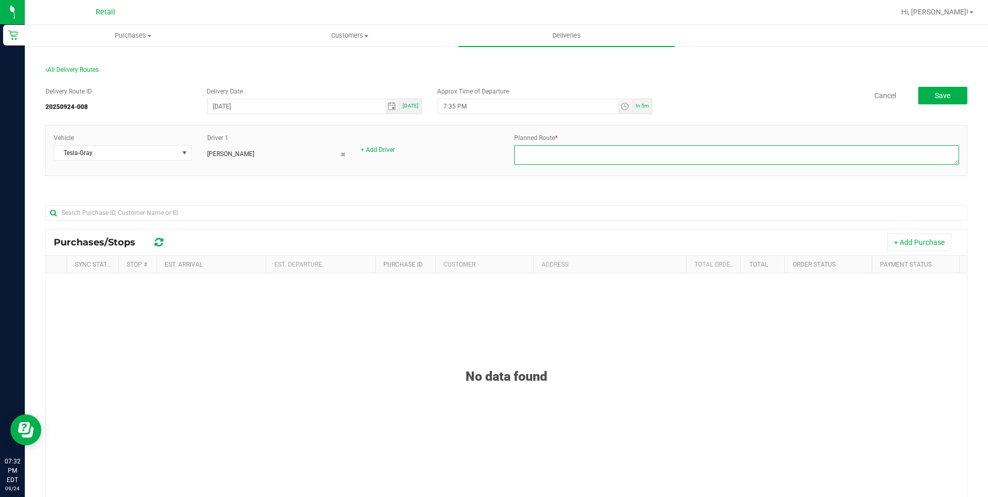
click at [590, 150] on textarea at bounding box center [736, 155] width 445 height 20
type textarea "Onfleet 924008"
click at [909, 242] on button "+ Add Purchase" at bounding box center [919, 242] width 64 height 18
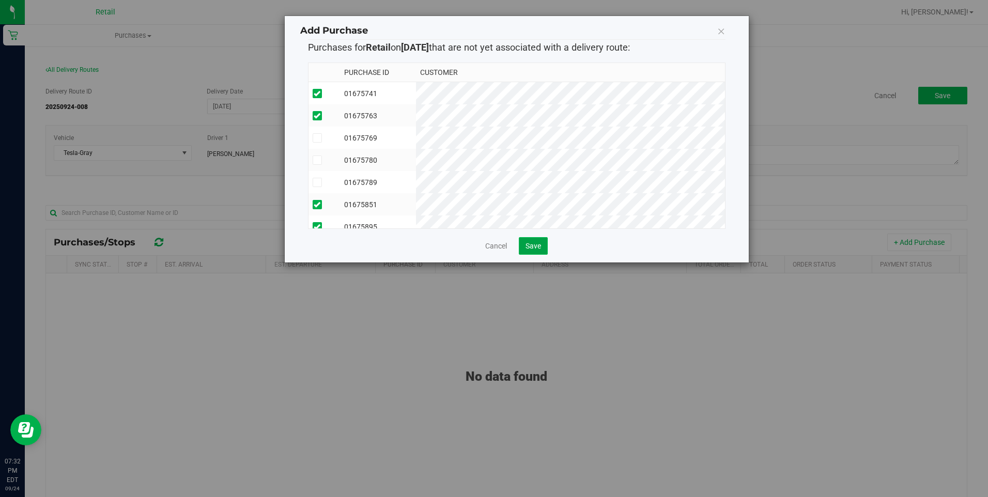
click at [539, 244] on span "Save" at bounding box center [532, 246] width 15 height 8
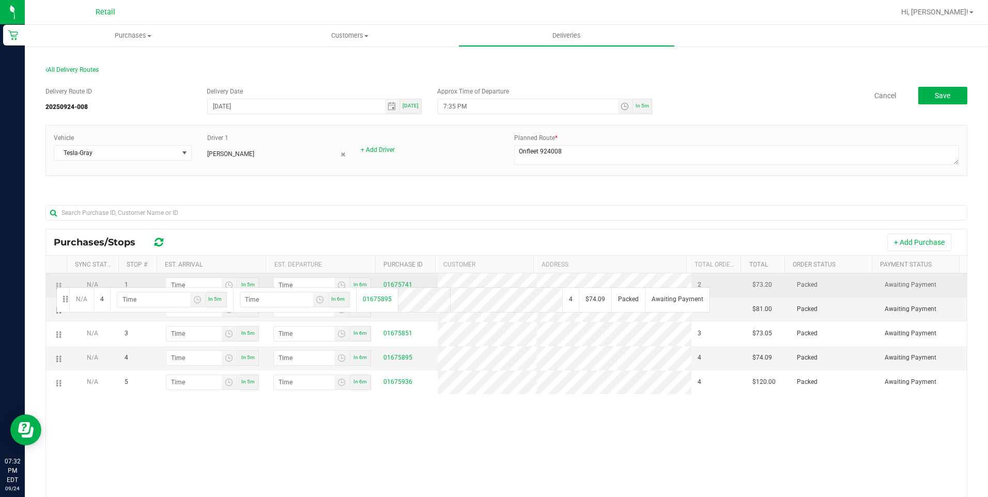
drag, startPoint x: 59, startPoint y: 360, endPoint x: 55, endPoint y: 286, distance: 73.5
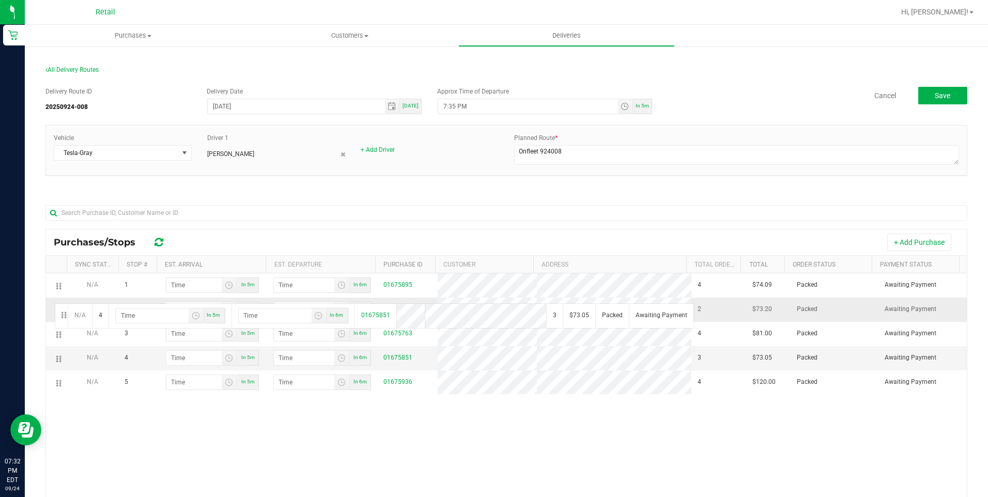
drag, startPoint x: 59, startPoint y: 361, endPoint x: 53, endPoint y: 302, distance: 59.2
drag, startPoint x: 59, startPoint y: 382, endPoint x: 59, endPoint y: 361, distance: 21.2
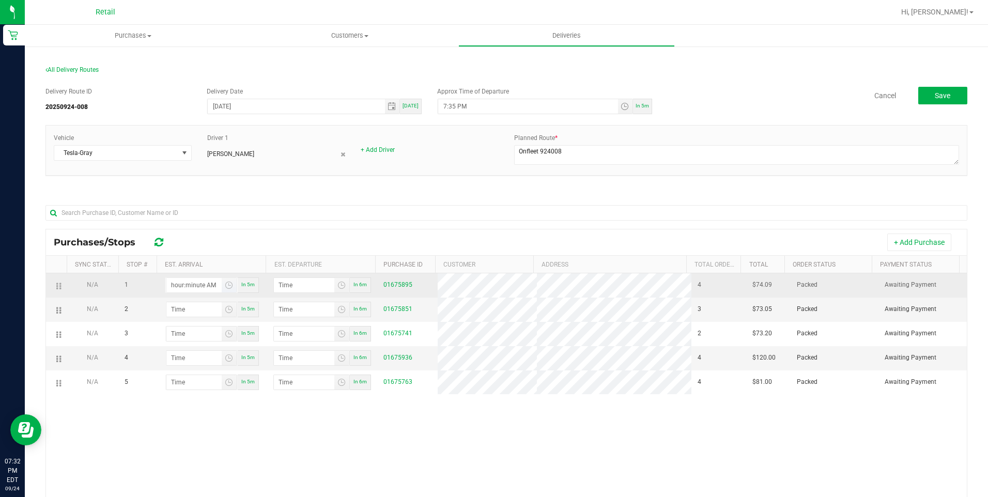
click at [198, 286] on input "hour:minute AM" at bounding box center [193, 285] width 55 height 14
type input "7:04 AM"
type input "7:05 AM"
type input "7:43 AM"
type input "7:44 AM"
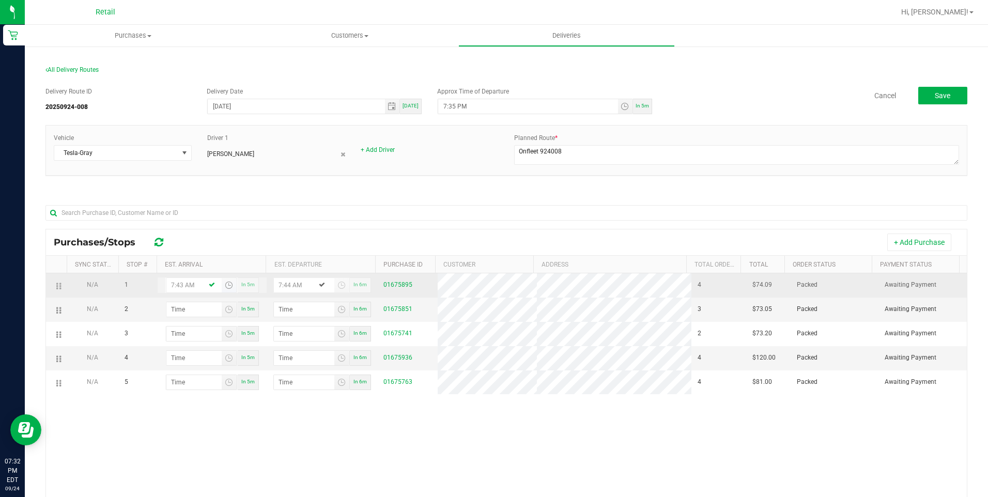
type input "7:43 PM"
type input "7:44 PM"
type input "7:43 PM"
type input "7:05 AM"
type input "7:06 AM"
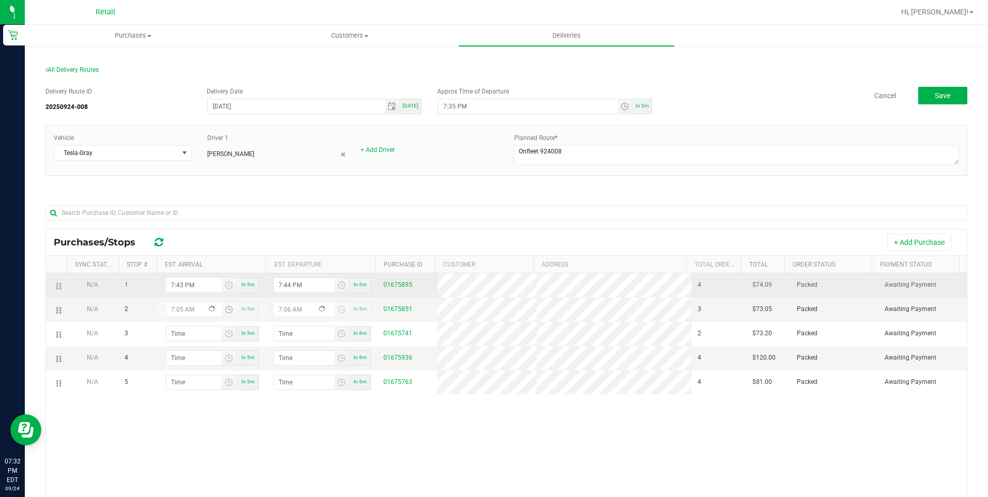
type input "7:54 AM"
type input "7:55 AM"
type input "7:54 PM"
type input "7:55 PM"
type input "7:54 PM"
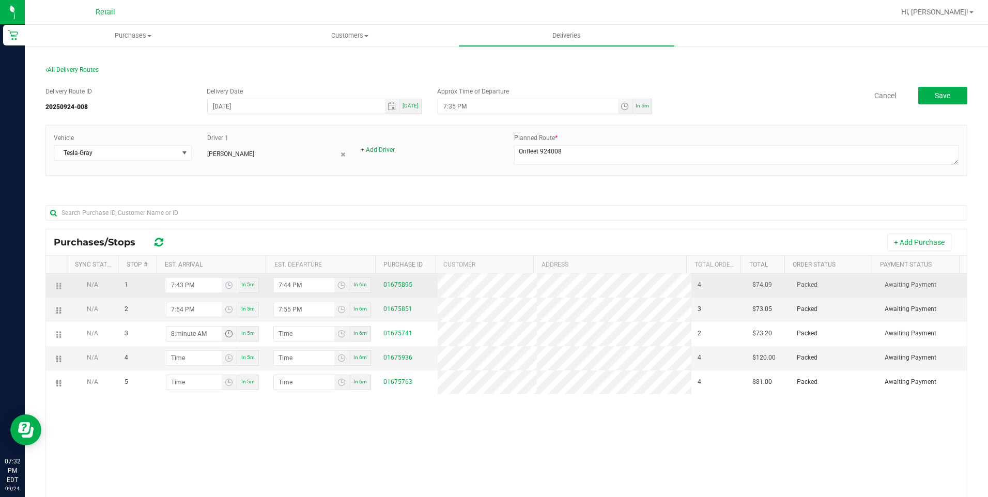
type input "8:00 AM"
type input "8:01 AM"
type input "8:03 AM"
type input "8:04 AM"
type input "8:03 PM"
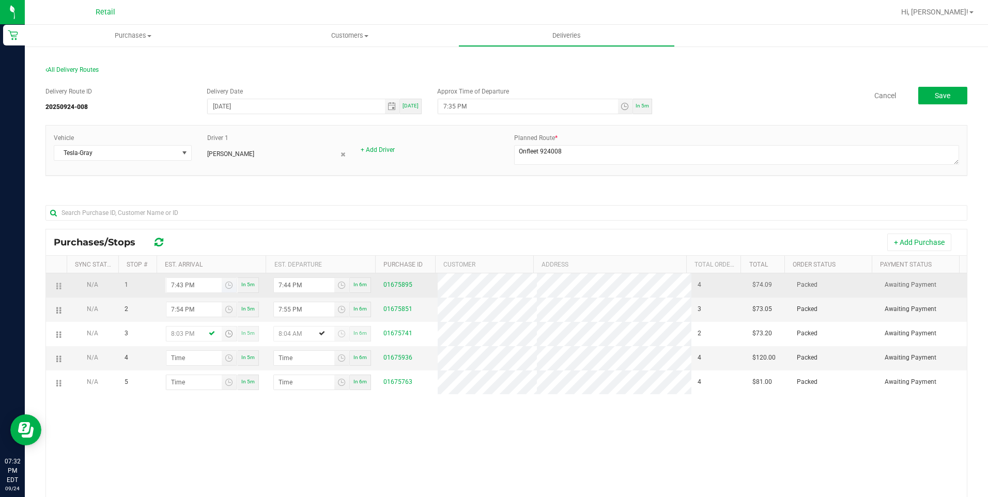
type input "8:04 PM"
type input "8:03 PM"
type input "8:01 AM"
type input "8:02 AM"
type input "8:16 AM"
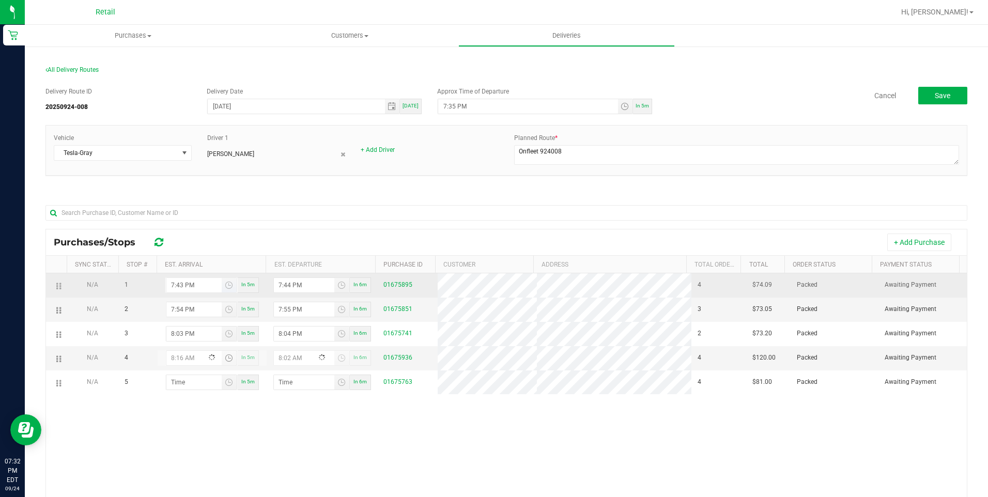
type input "8:17 AM"
type input "8:16 PM"
type input "8:17 PM"
type input "8:16 PM"
type input "8:03 AM"
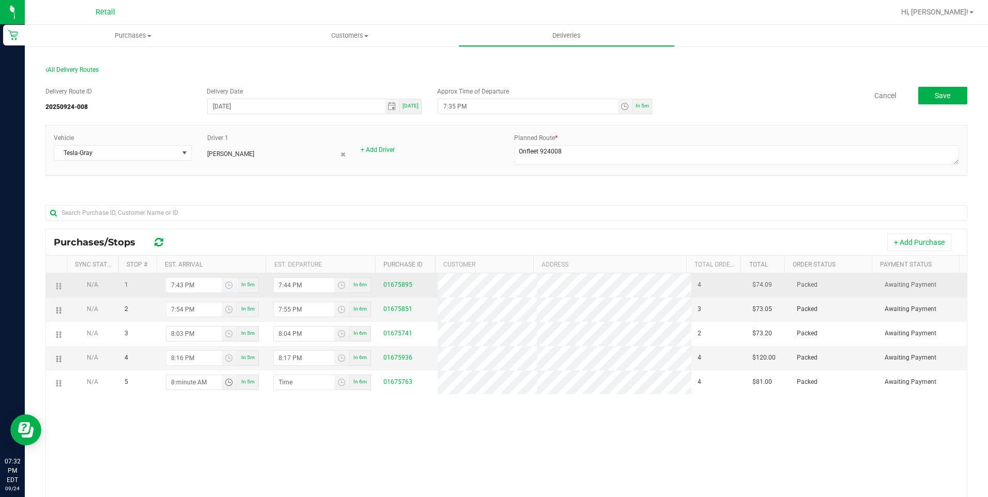
type input "8:04 AM"
type input "8:31 AM"
type input "8:32 AM"
type input "8:31 PM"
type input "8:32 PM"
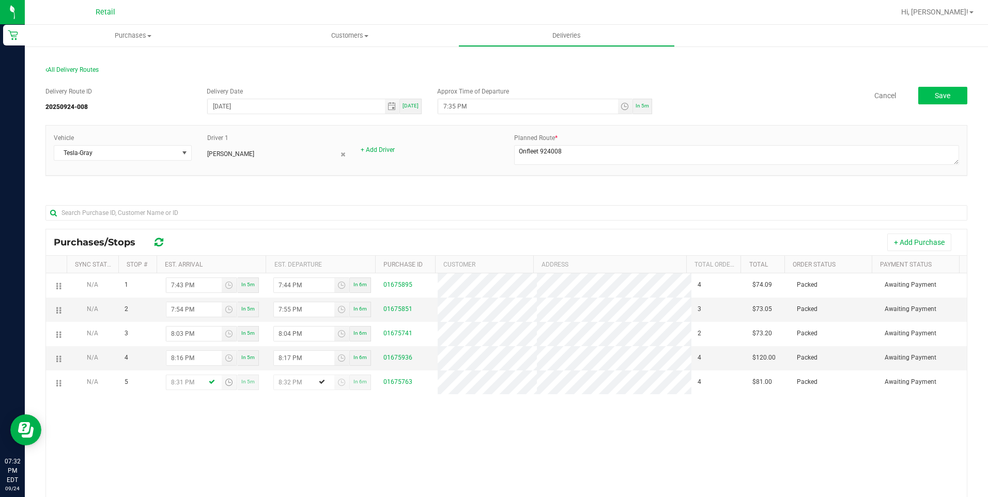
type input "8:31 PM"
click at [926, 91] on button "Save" at bounding box center [942, 96] width 49 height 18
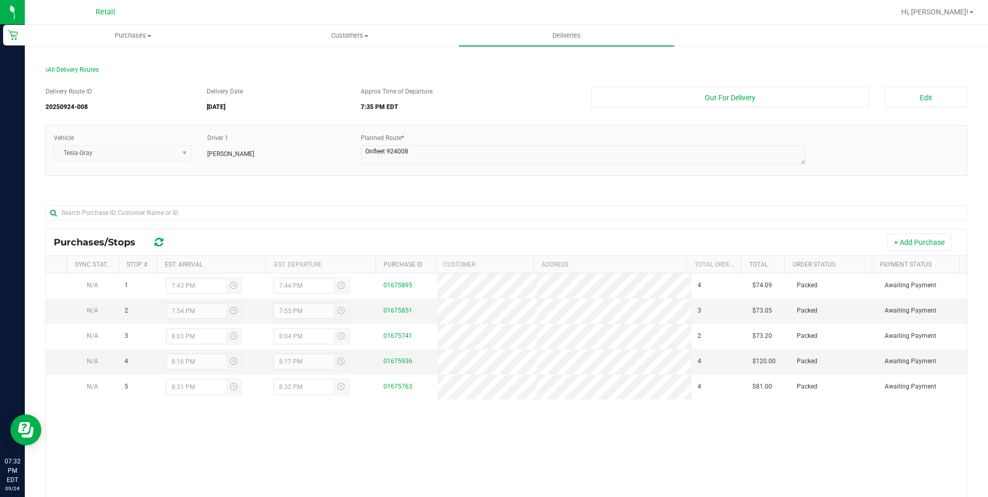
click at [762, 86] on div "Delivery Route ID 20250924-008 Delivery Date [DATE] Approx Time of Departure 7:…" at bounding box center [506, 349] width 922 height 540
drag, startPoint x: 761, startPoint y: 103, endPoint x: 750, endPoint y: 102, distance: 11.4
click at [760, 103] on button "Out For Delivery" at bounding box center [730, 97] width 278 height 21
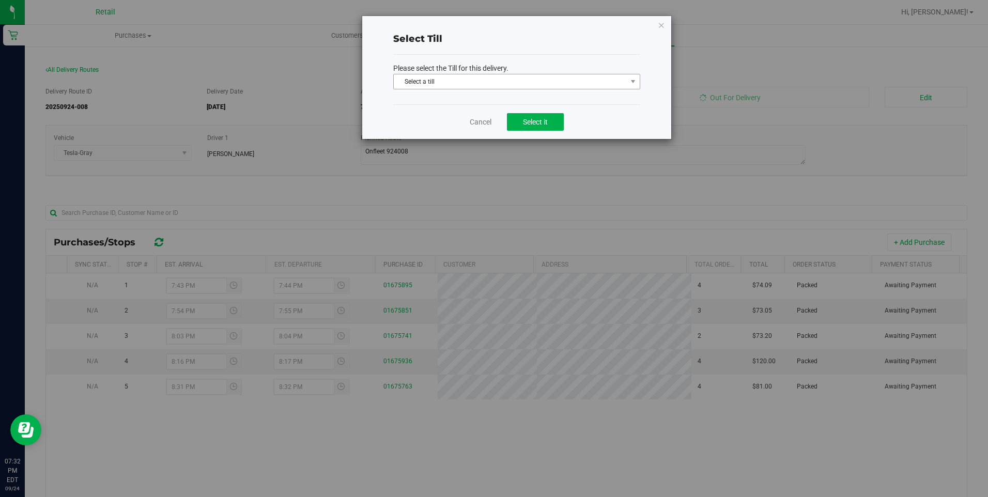
click at [521, 85] on span "Select a till" at bounding box center [510, 81] width 233 height 14
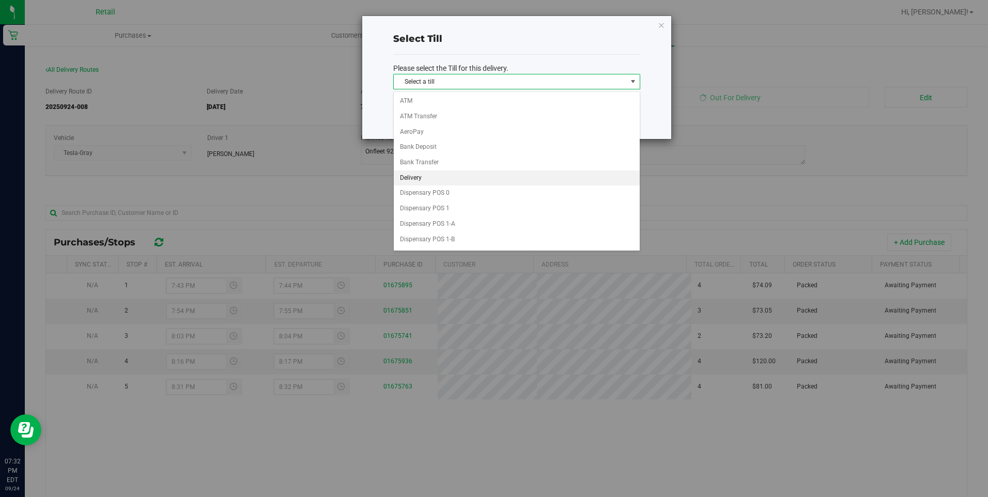
click at [427, 175] on li "Delivery" at bounding box center [517, 177] width 246 height 15
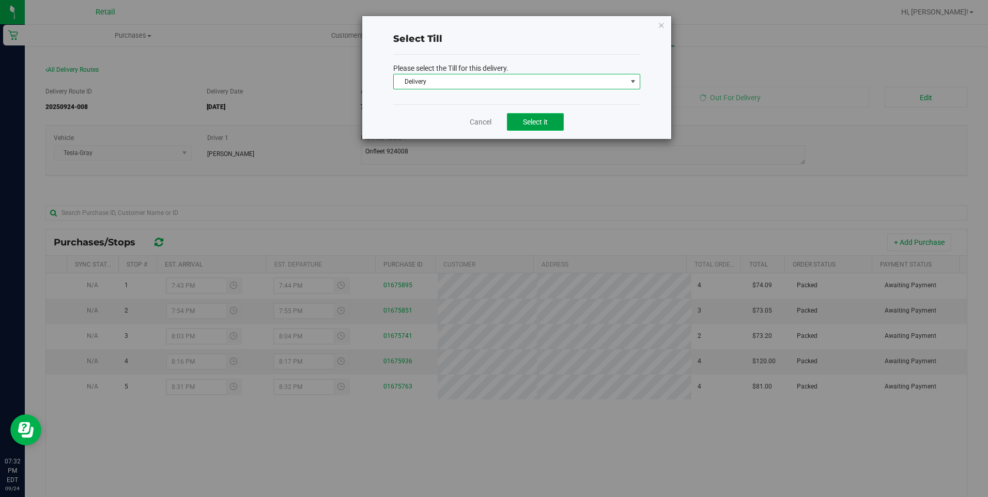
click at [528, 128] on button "Select it" at bounding box center [535, 122] width 57 height 18
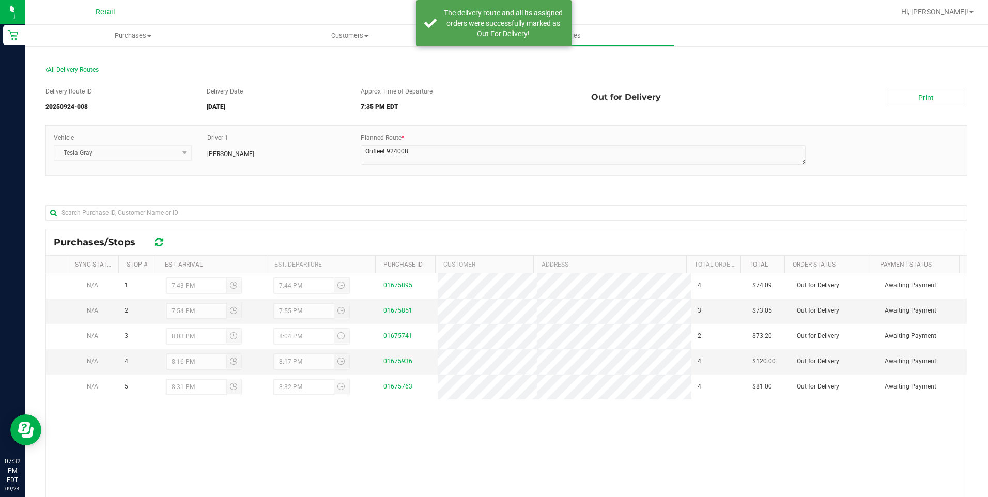
click at [910, 116] on div "Delivery Route ID 20250924-008 Delivery Date [DATE] Approx Time of Departure 7:…" at bounding box center [506, 349] width 922 height 540
click at [909, 95] on link "Print" at bounding box center [925, 97] width 83 height 21
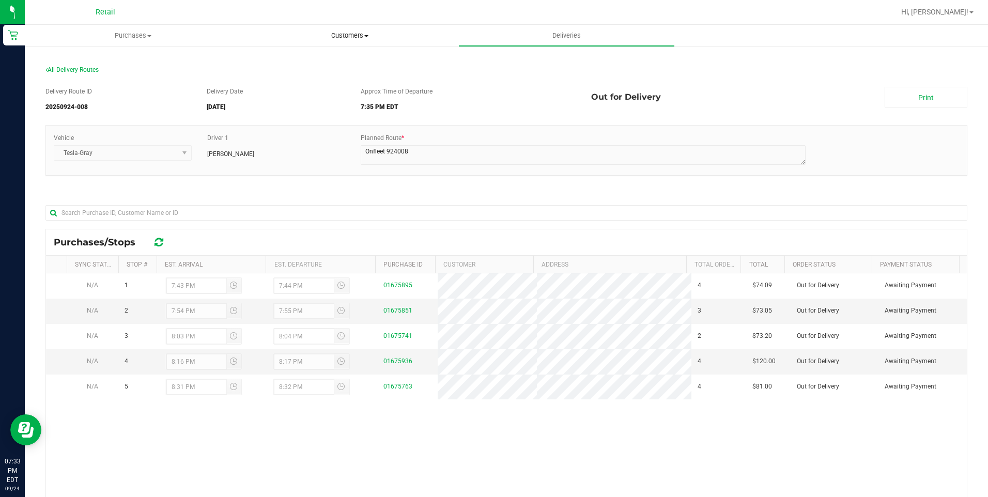
click at [355, 33] on span "Customers" at bounding box center [349, 35] width 215 height 9
click at [301, 64] on span "All customers" at bounding box center [278, 62] width 74 height 9
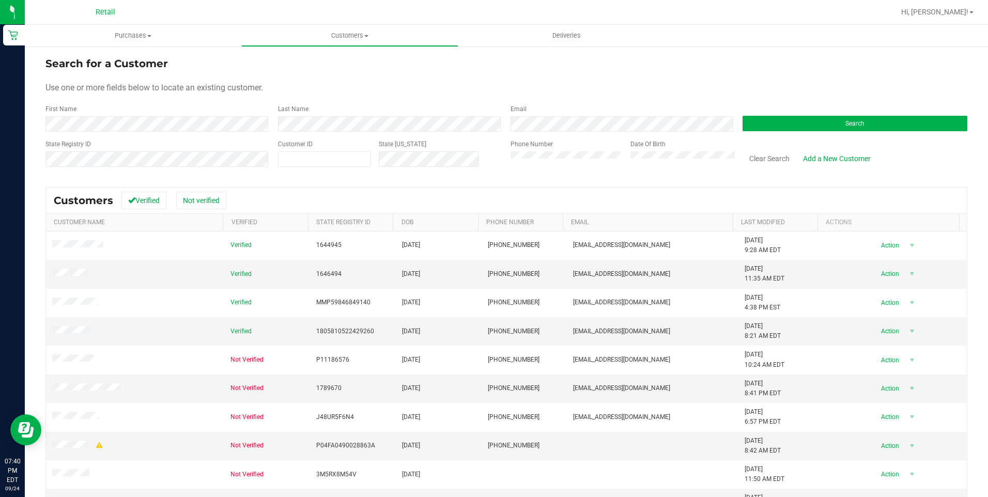
click at [557, 49] on div "Search for a Customer Use one or more fields below to locate an existing custom…" at bounding box center [506, 312] width 963 height 535
click at [557, 30] on uib-tab-heading "Deliveries" at bounding box center [566, 35] width 215 height 21
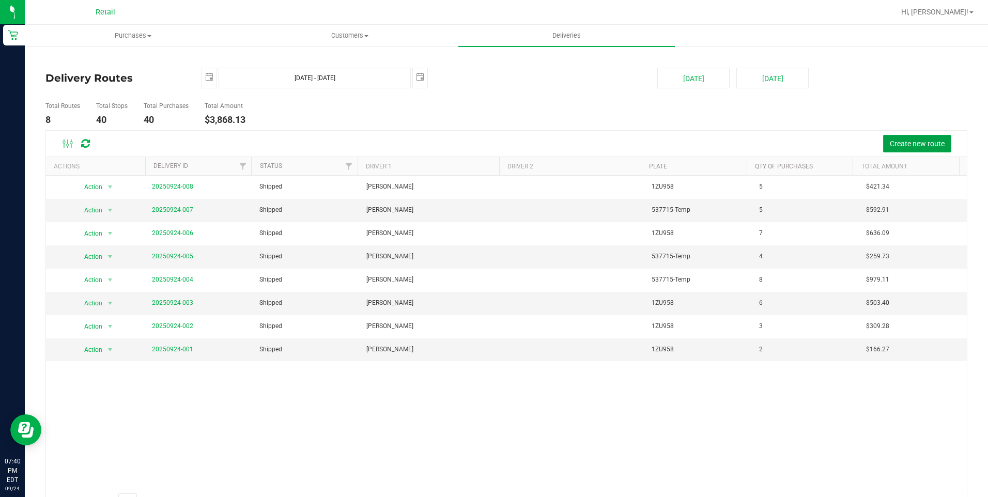
click at [892, 135] on button "Create new route" at bounding box center [917, 144] width 68 height 18
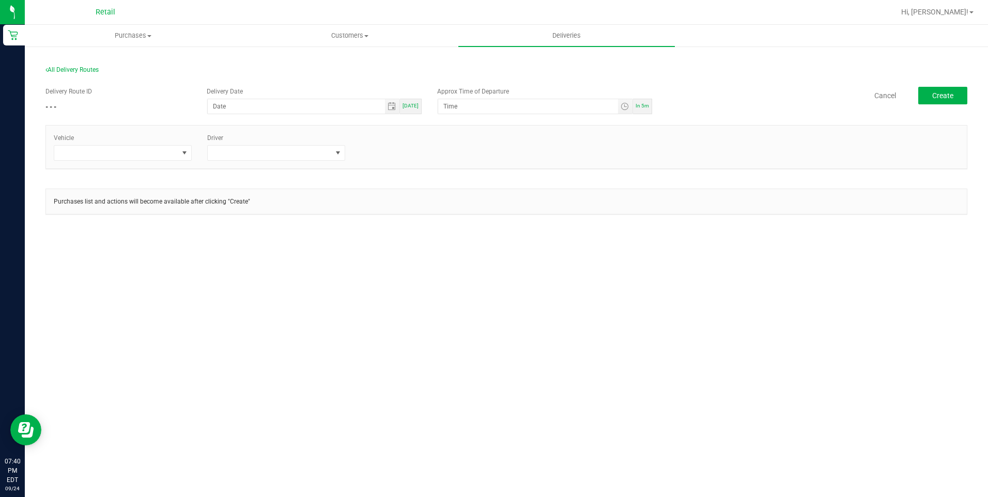
click at [411, 101] on div "[DATE]" at bounding box center [411, 106] width 22 height 15
type input "[DATE]"
click at [645, 108] on span "In 5m" at bounding box center [641, 106] width 13 height 6
click at [443, 107] on input "7:45 PM" at bounding box center [527, 106] width 179 height 14
type input "8:15 PM"
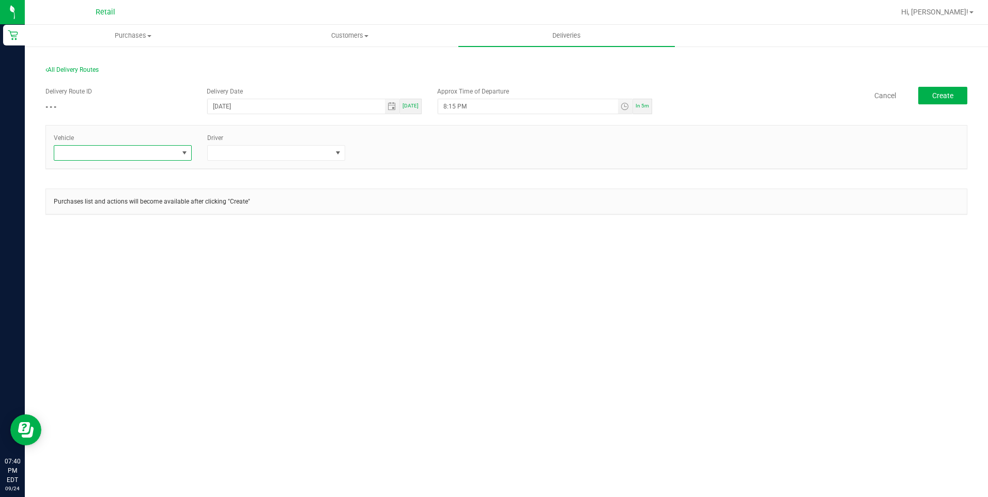
click at [155, 157] on span at bounding box center [116, 153] width 124 height 14
drag, startPoint x: 103, startPoint y: 228, endPoint x: 243, endPoint y: 178, distance: 148.4
click at [104, 228] on li "Tesla-Silver" at bounding box center [122, 233] width 137 height 18
click at [267, 164] on div "Vehicle Tesla-Silver Driver" at bounding box center [506, 147] width 920 height 43
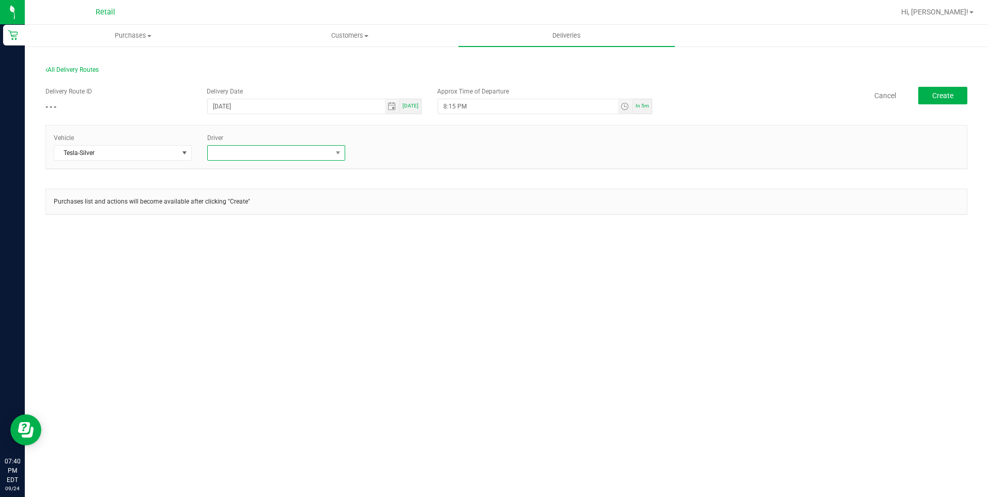
click at [284, 154] on span at bounding box center [270, 153] width 124 height 14
click at [258, 253] on li "[PERSON_NAME]" at bounding box center [276, 251] width 137 height 18
click at [925, 89] on button "Create" at bounding box center [942, 96] width 49 height 18
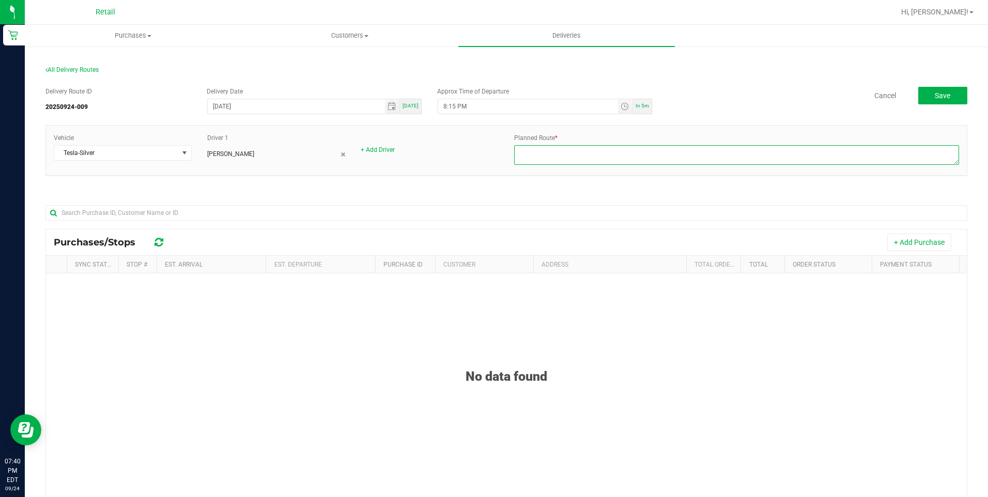
click at [575, 147] on textarea at bounding box center [736, 155] width 445 height 20
type textarea "Onfleet 924009"
click at [894, 245] on button "+ Add Purchase" at bounding box center [919, 242] width 64 height 18
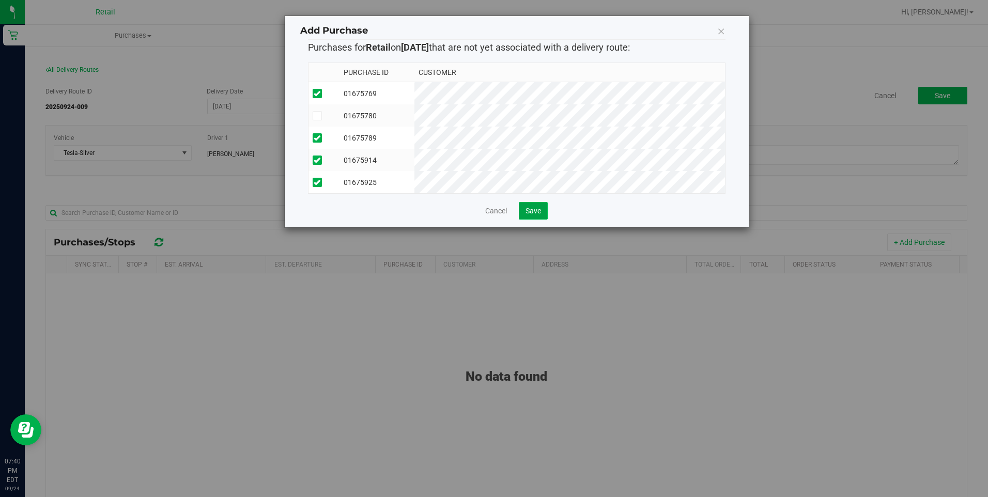
click at [533, 215] on span "Save" at bounding box center [532, 211] width 15 height 8
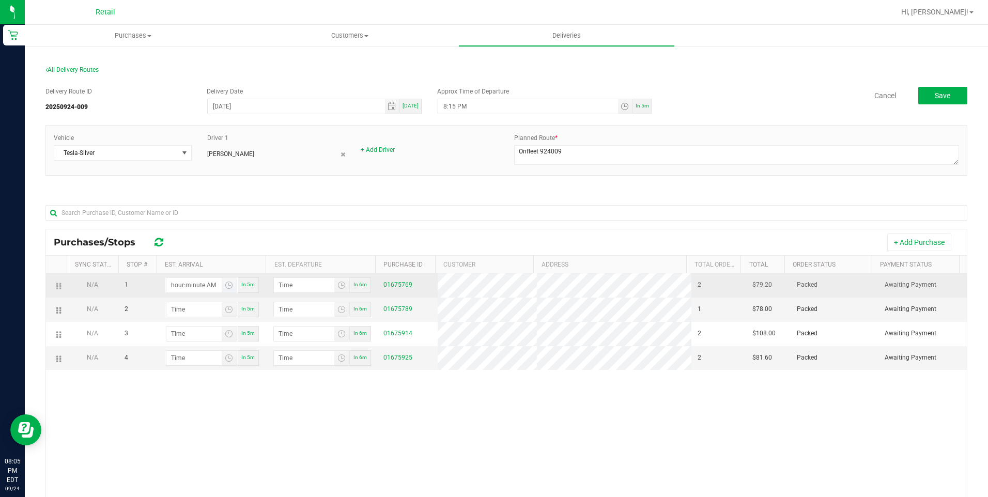
click at [181, 288] on input "hour:minute AM" at bounding box center [193, 285] width 55 height 14
type input "8:02 AM"
type input "8:03 AM"
type input "8:22 AM"
type input "8:23 AM"
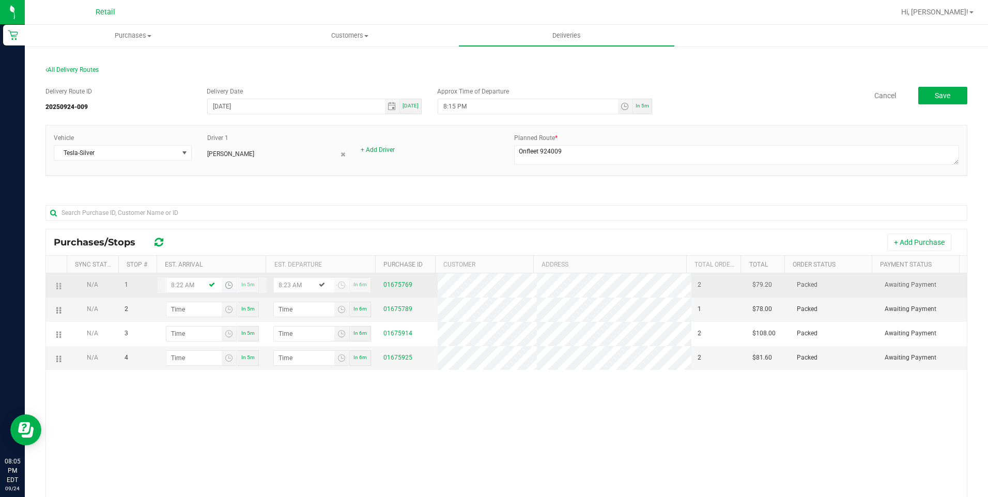
type input "8:22 PM"
type input "8:23 PM"
type input "8:22 PM"
type input "8:03 AM"
type input "8:04 AM"
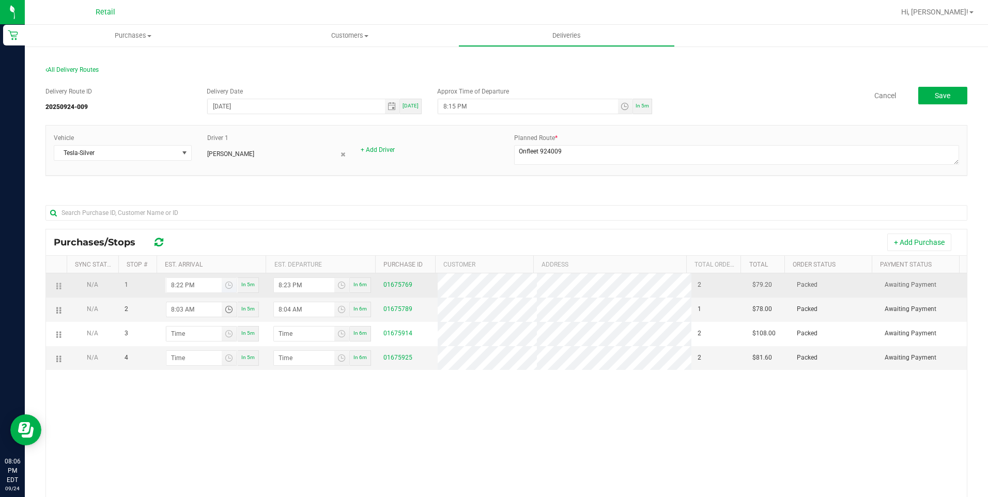
type input "8:33 AM"
type input "8:34 AM"
type input "8:33 PM"
type input "8:34 PM"
type input "8:33 PM"
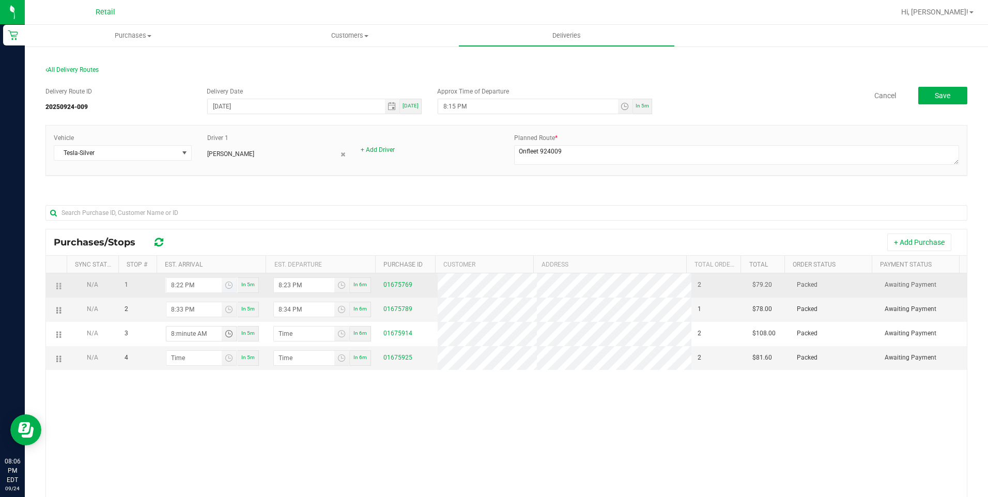
type input "8:04 AM"
type input "8:05 AM"
type input "8:46 AM"
type input "8:47 AM"
type input "8:46 PM"
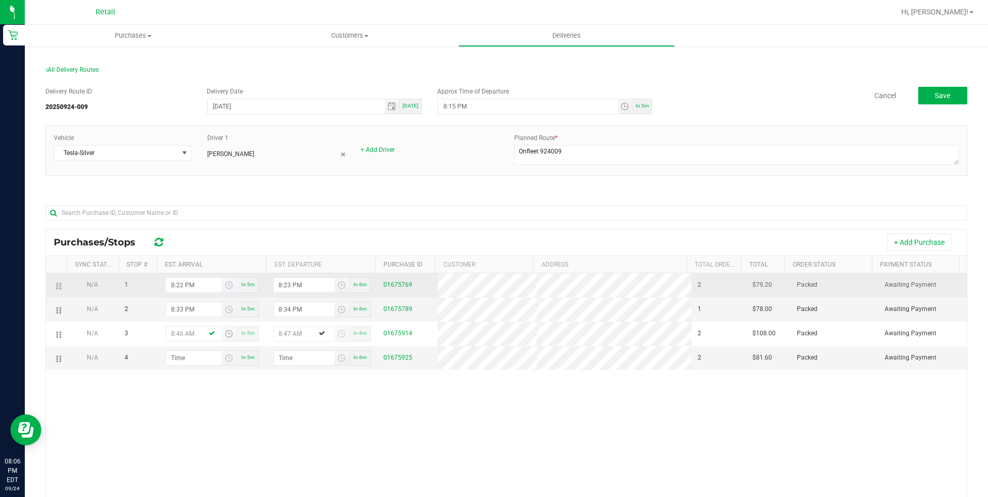
type input "8:47 PM"
type input "8:46 PM"
type input "9:00 AM"
type input "9:01 AM"
type input "9:07 AM"
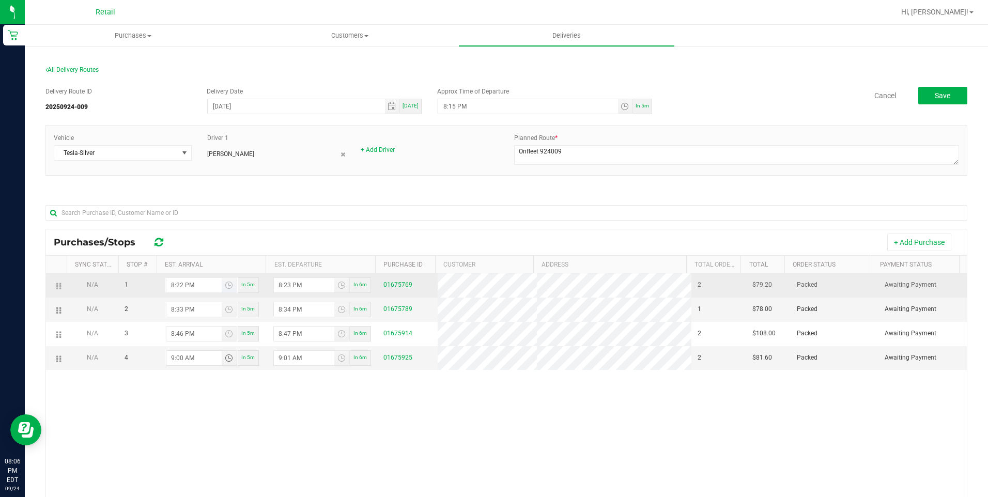
type input "9:08 AM"
type input "9:07 PM"
type input "9:08 PM"
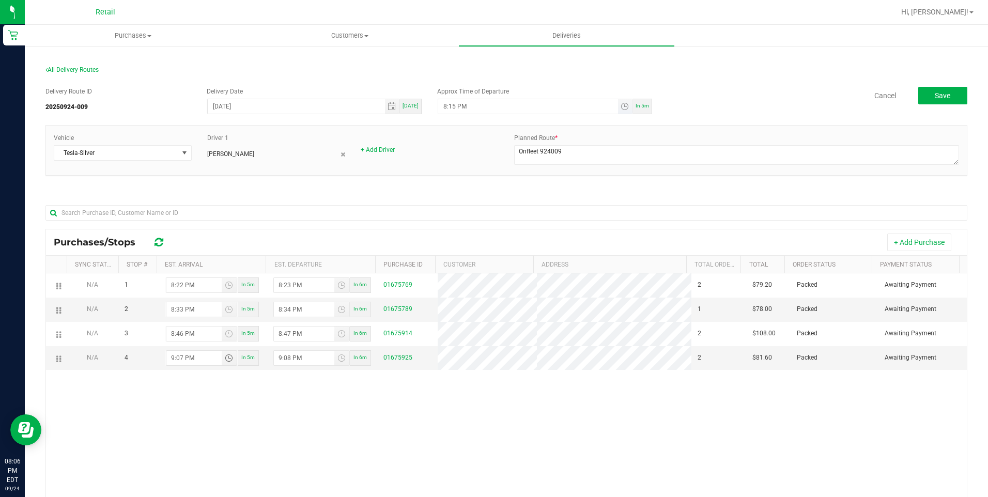
type input "9:07 PM"
click at [448, 103] on input "8:15 PM" at bounding box center [527, 106] width 179 height 14
click at [744, 91] on div "Cancel Save" at bounding box center [813, 96] width 307 height 18
click at [947, 98] on button "Save" at bounding box center [942, 96] width 49 height 18
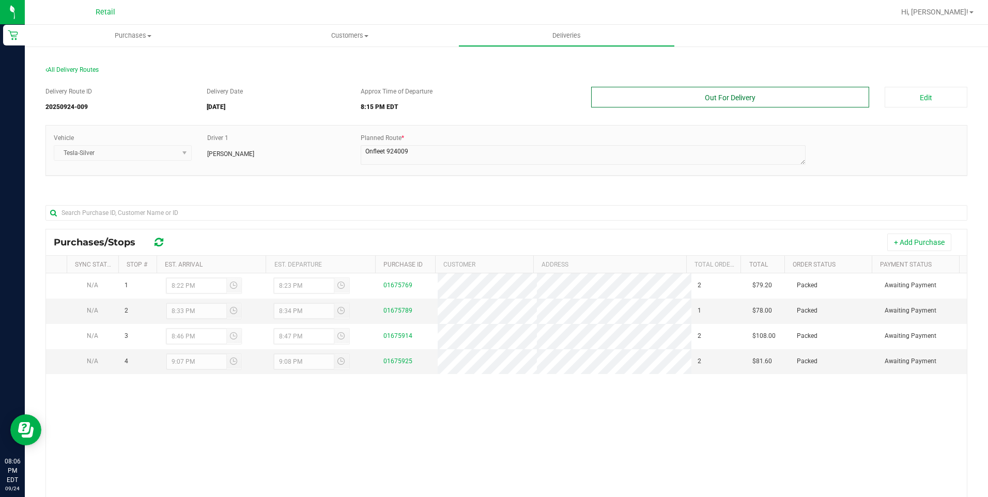
click at [764, 99] on button "Out For Delivery" at bounding box center [730, 97] width 278 height 21
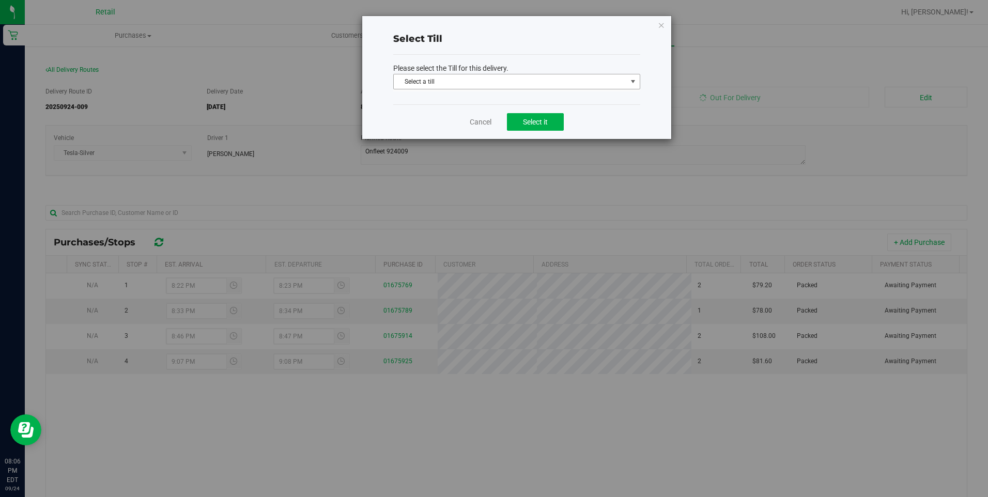
click at [565, 84] on span "Select a till" at bounding box center [510, 81] width 233 height 14
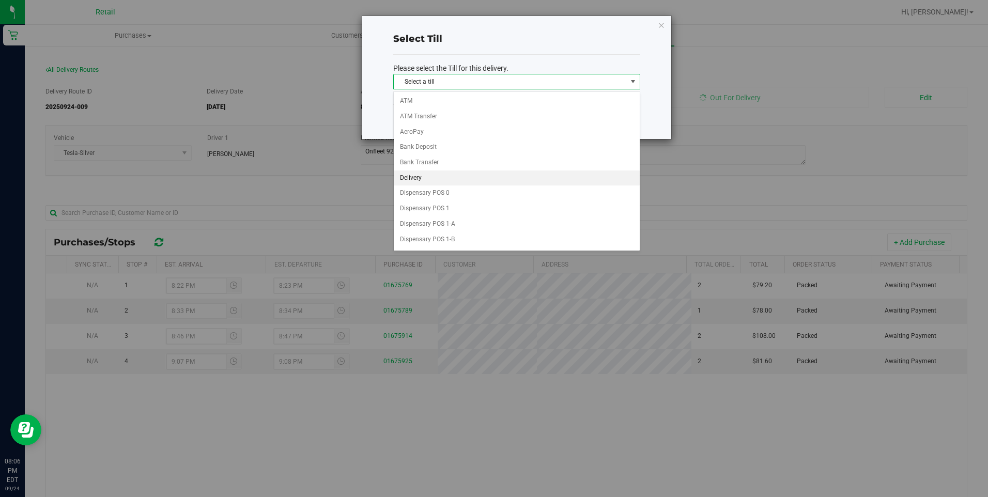
click at [433, 179] on li "Delivery" at bounding box center [517, 177] width 246 height 15
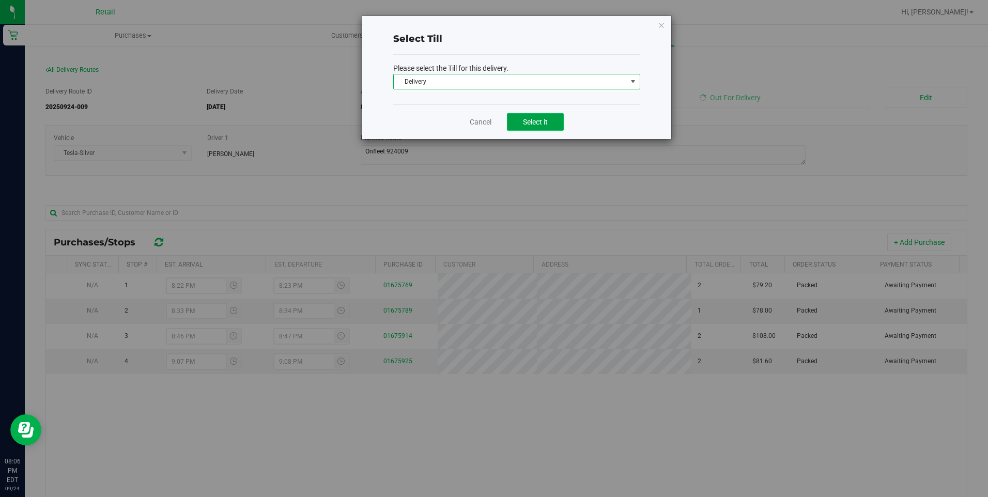
click at [527, 122] on span "Select it" at bounding box center [535, 122] width 25 height 8
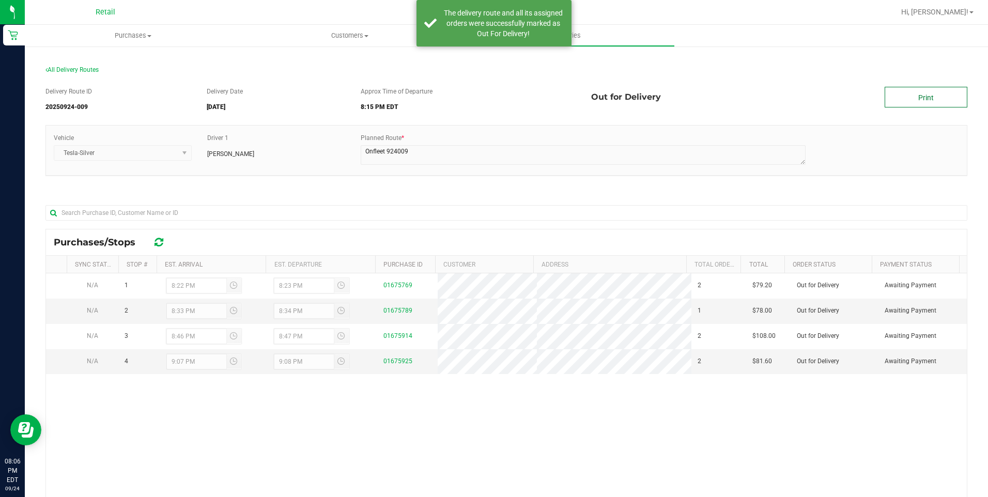
click at [900, 96] on link "Print" at bounding box center [925, 97] width 83 height 21
